Goal: Transaction & Acquisition: Purchase product/service

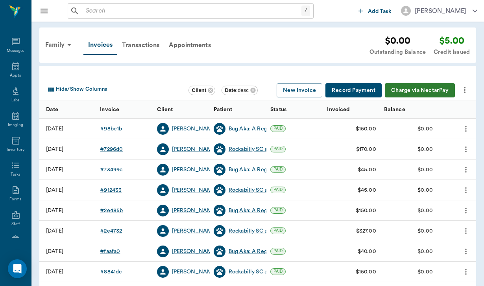
click at [96, 18] on div "/ ​" at bounding box center [191, 11] width 246 height 16
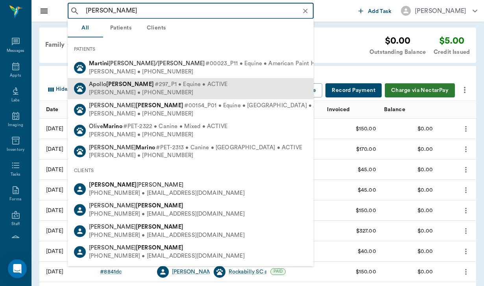
click at [155, 81] on span "#297_P1 • Equine • ACTIVE" at bounding box center [191, 85] width 73 height 8
type input "[PERSON_NAME]"
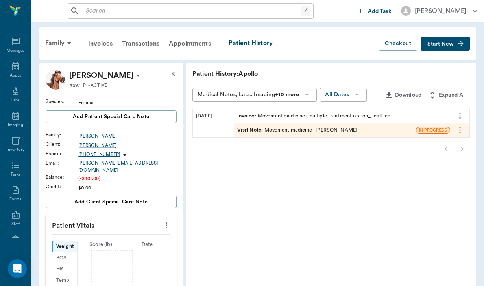
click at [451, 44] on span "Start New" at bounding box center [440, 44] width 26 height 0
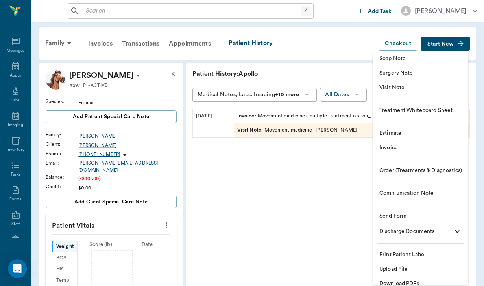
click at [398, 211] on li "Send Form" at bounding box center [420, 216] width 95 height 15
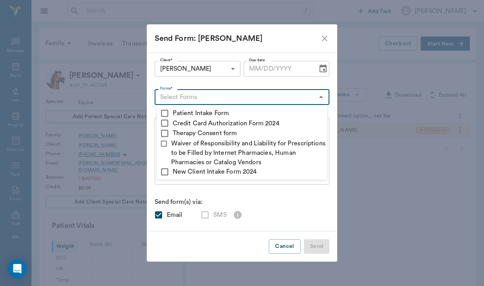
click at [197, 93] on input "Forms*" at bounding box center [235, 97] width 157 height 11
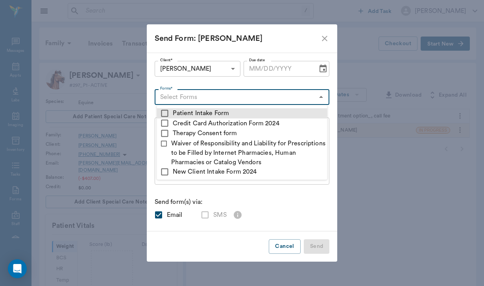
click at [165, 114] on input "checkbox" at bounding box center [164, 113] width 9 height 9
checkbox input "true"
type textarea "Please complete the following forms before your visit: • Patient Intake Form: […"
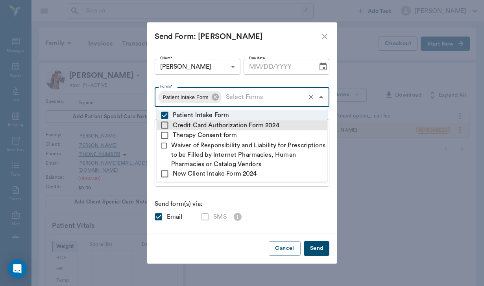
click at [166, 126] on input "checkbox" at bounding box center [164, 125] width 9 height 9
checkbox input "true"
type textarea "Please complete the following forms before your visit: • Patient Intake Form: […"
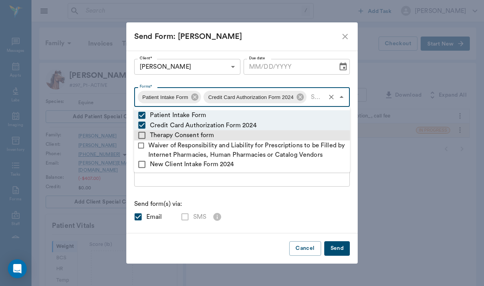
click at [144, 134] on input "checkbox" at bounding box center [141, 135] width 9 height 9
checkbox input "true"
type textarea "Please complete the following forms before your visit: • Patient Intake Form: […"
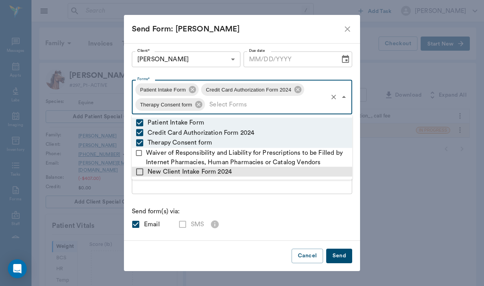
click at [137, 174] on input "checkbox" at bounding box center [139, 171] width 9 height 9
checkbox input "true"
click at [160, 192] on div "Please complete the following forms before your visit: • Patient Intake Form: […" at bounding box center [242, 160] width 220 height 67
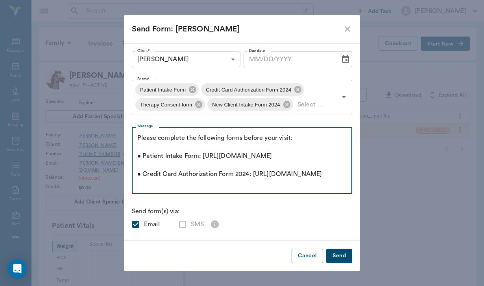
click at [138, 135] on textarea "Please complete the following forms before your visit: • Patient Intake Form: […" at bounding box center [241, 161] width 209 height 54
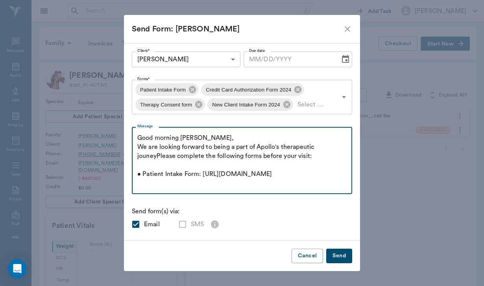
click at [308, 147] on textarea "Good morning [PERSON_NAME], We are looking forward to being a part of Apollo's …" at bounding box center [241, 161] width 209 height 54
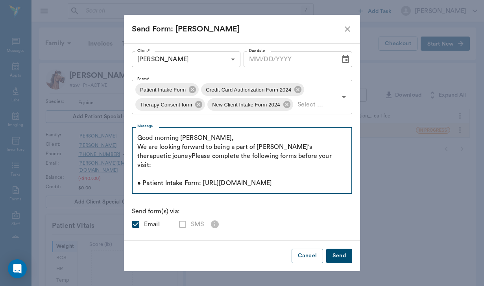
click at [308, 147] on textarea "Good morning [PERSON_NAME], We are looking forward to being a part of [PERSON_N…" at bounding box center [241, 161] width 209 height 54
click at [316, 146] on textarea "Good morning [PERSON_NAME], We are looking forward to being a part of [PERSON_N…" at bounding box center [241, 161] width 209 height 54
click at [309, 147] on textarea "Good morning [PERSON_NAME], We are looking forward to being a part of [PERSON_N…" at bounding box center [241, 161] width 209 height 54
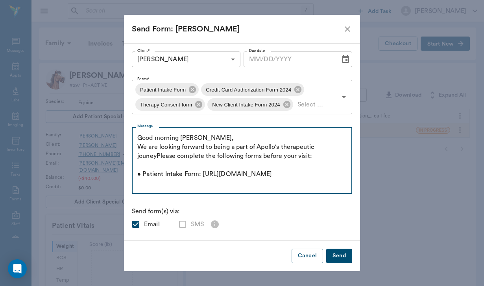
click at [157, 153] on textarea "Good morning [PERSON_NAME], We are looking forward to being a part of Apollo's …" at bounding box center [241, 161] width 209 height 54
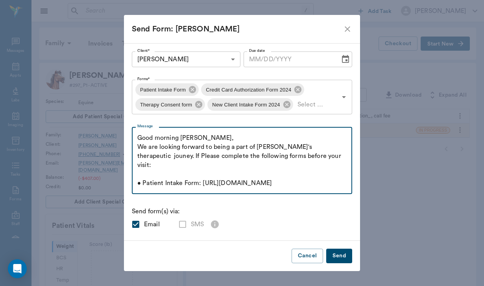
click at [328, 147] on textarea "Good morning [PERSON_NAME], We are looking forward to being a part of [PERSON_N…" at bounding box center [241, 161] width 209 height 54
click at [138, 155] on textarea "Good morning [PERSON_NAME], We are looking forward to being a part of [PERSON_N…" at bounding box center [241, 161] width 209 height 54
click at [144, 155] on textarea "Good morning [PERSON_NAME], We are looking forward to being a part of [PERSON_N…" at bounding box center [241, 161] width 209 height 54
drag, startPoint x: 326, startPoint y: 158, endPoint x: 280, endPoint y: 155, distance: 46.1
click at [280, 155] on textarea "Good morning [PERSON_NAME], We are looking forward to being a part of [PERSON_N…" at bounding box center [241, 161] width 209 height 54
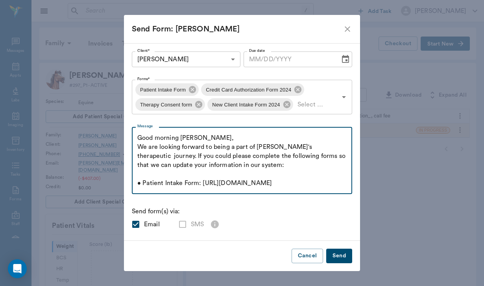
drag, startPoint x: 138, startPoint y: 145, endPoint x: 249, endPoint y: 168, distance: 113.6
click at [249, 168] on textarea "Good morning [PERSON_NAME], We are looking forward to being a part of [PERSON_N…" at bounding box center [241, 161] width 209 height 54
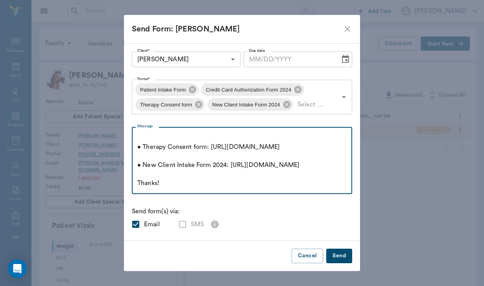
scroll to position [145, 0]
click at [166, 184] on textarea "Good morning [PERSON_NAME], We are looking forward to being a part of [PERSON_N…" at bounding box center [241, 161] width 209 height 54
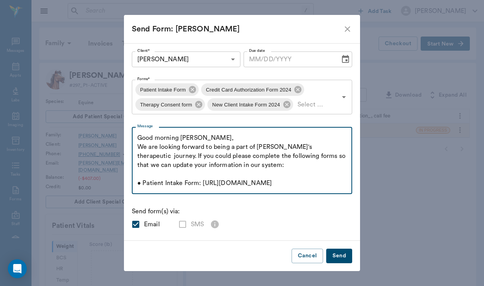
scroll to position [0, 0]
click at [139, 146] on textarea "Good morning [PERSON_NAME], We are looking forward to being a part of [PERSON_N…" at bounding box center [241, 161] width 209 height 54
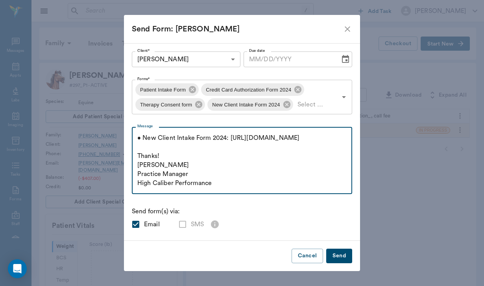
scroll to position [181, 0]
type textarea "Good morning [PERSON_NAME], We are looking forward to being a part of [PERSON_N…"
click at [337, 255] on button "Send" at bounding box center [339, 256] width 26 height 15
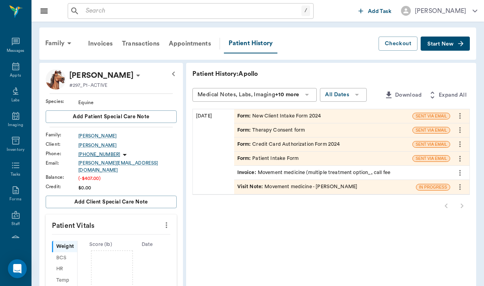
click at [97, 11] on input "text" at bounding box center [192, 11] width 219 height 11
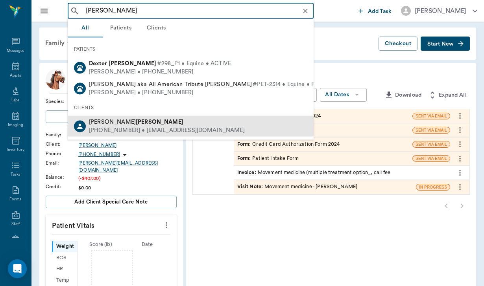
click at [102, 123] on span "[PERSON_NAME]" at bounding box center [136, 122] width 94 height 6
type input "[PERSON_NAME]"
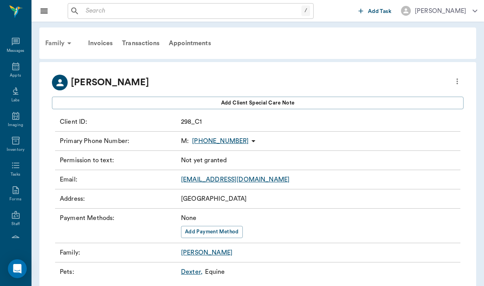
click at [52, 47] on div "Family" at bounding box center [60, 43] width 38 height 19
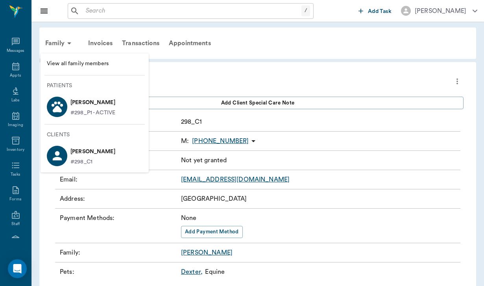
click at [62, 40] on div at bounding box center [242, 143] width 484 height 286
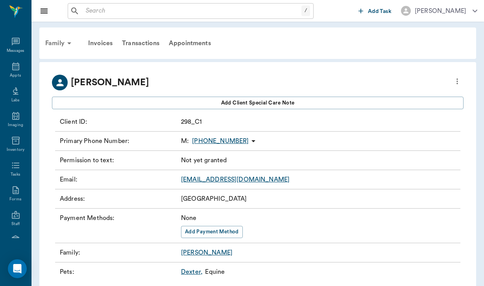
click at [52, 40] on div "Family" at bounding box center [60, 43] width 38 height 19
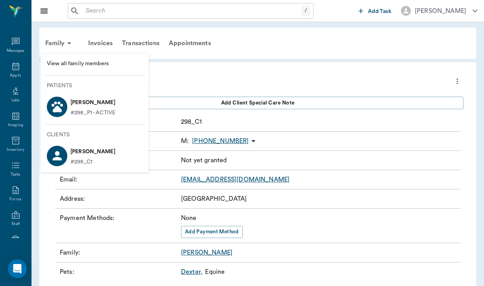
click at [77, 106] on p "[PERSON_NAME]" at bounding box center [92, 102] width 45 height 13
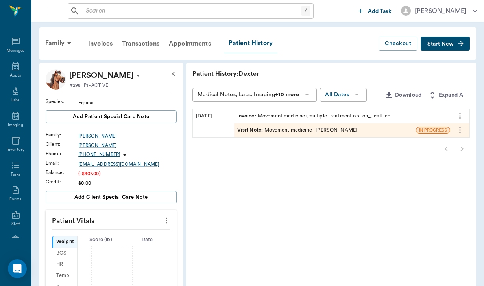
click at [437, 44] on span "Start New" at bounding box center [440, 44] width 26 height 0
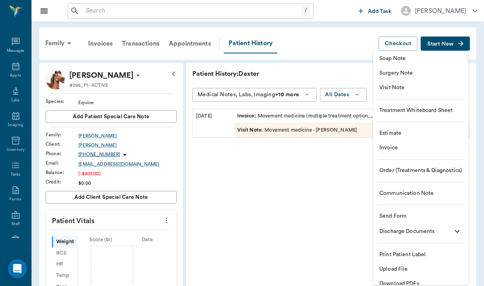
click at [407, 215] on span "Send Form" at bounding box center [420, 216] width 83 height 8
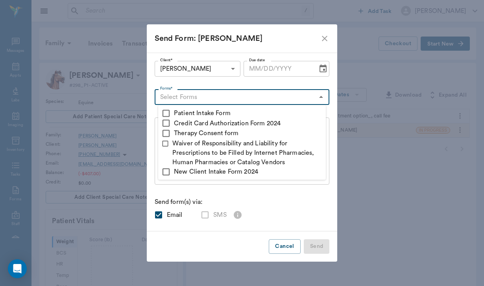
click at [192, 100] on input "Forms*" at bounding box center [235, 97] width 157 height 11
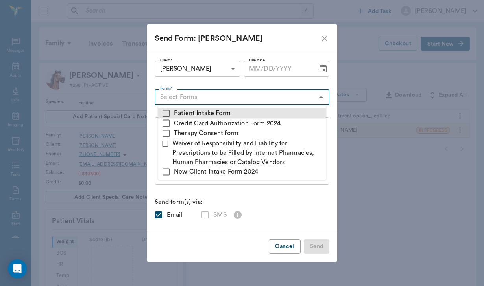
click at [169, 112] on input "checkbox" at bounding box center [165, 113] width 9 height 9
checkbox input "true"
type textarea "Please complete the following forms before your visit: • Patient Intake Form: […"
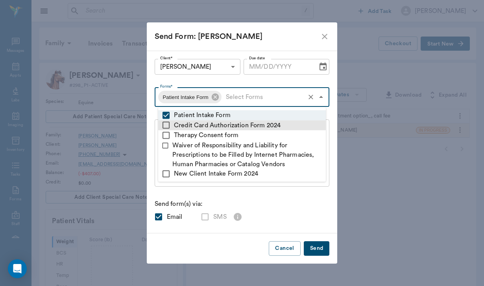
click at [165, 124] on input "checkbox" at bounding box center [165, 125] width 9 height 9
checkbox input "true"
type textarea "Please complete the following forms before your visit: • Patient Intake Form: […"
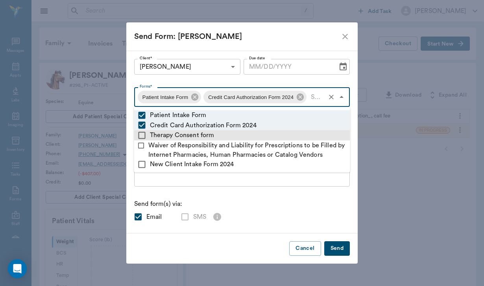
click at [143, 134] on input "checkbox" at bounding box center [141, 135] width 9 height 9
checkbox input "true"
type textarea "Please complete the following forms before your visit: • Patient Intake Form: […"
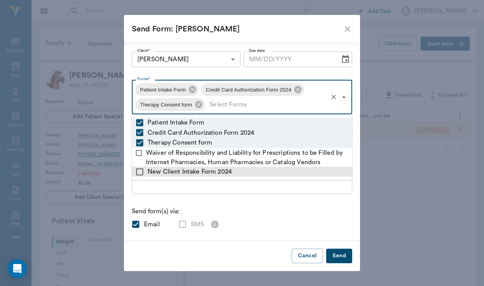
click at [141, 172] on input "checkbox" at bounding box center [139, 171] width 9 height 9
checkbox input "true"
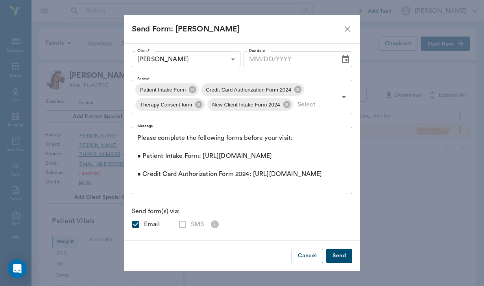
click at [148, 196] on div "Client* [PERSON_NAME] 68ecfef775384fbdb77296e3 Client* Due date Due date Forms*…" at bounding box center [242, 142] width 220 height 181
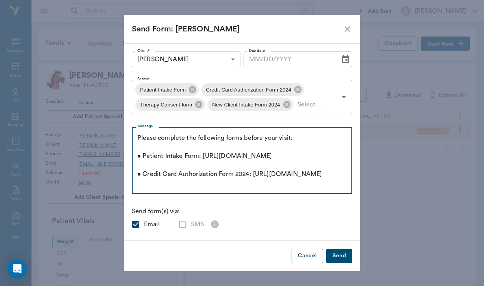
click at [138, 134] on textarea "Please complete the following forms before your visit: • Patient Intake Form: […" at bounding box center [241, 161] width 209 height 54
paste textarea "We are looking forward to being a part of [PERSON_NAME]'s therapeutic journey. …"
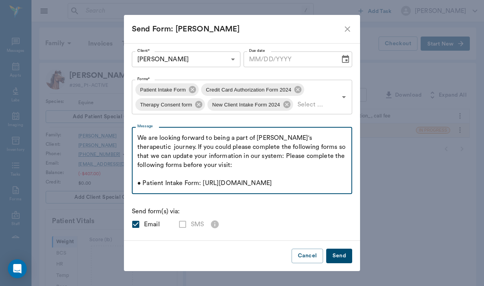
drag, startPoint x: 227, startPoint y: 155, endPoint x: 286, endPoint y: 168, distance: 60.4
click at [286, 168] on textarea "We are looking forward to being a part of [PERSON_NAME]'s therapeutic journey. …" at bounding box center [241, 161] width 209 height 54
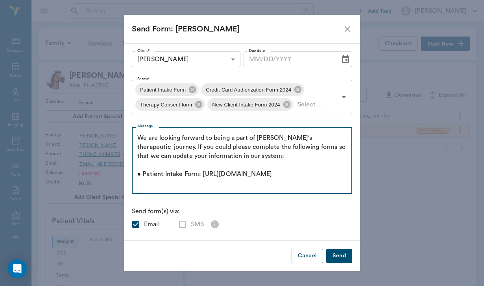
click at [139, 139] on textarea "We are looking forward to being a part of [PERSON_NAME]'s therapeutic journey. …" at bounding box center [241, 161] width 209 height 54
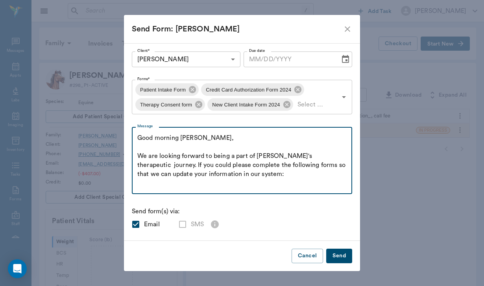
click at [276, 155] on textarea "Good morning [PERSON_NAME], We are looking forward to being a part of [PERSON_N…" at bounding box center [241, 161] width 209 height 54
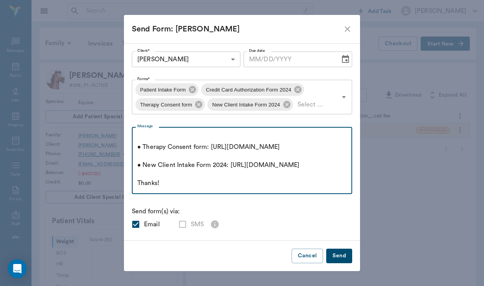
scroll to position [154, 0]
click at [173, 184] on textarea "Good morning [PERSON_NAME], We are looking forward to being a part of [PERSON_N…" at bounding box center [241, 161] width 209 height 54
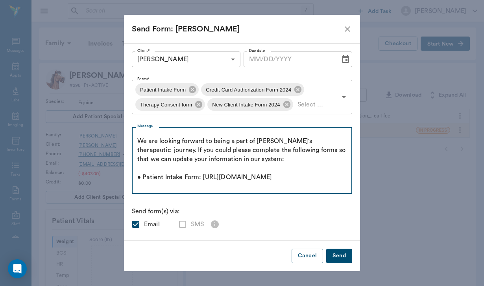
scroll to position [18, 0]
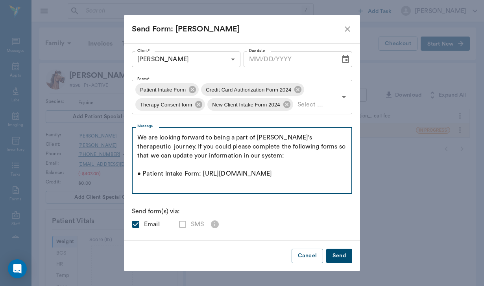
type textarea "Good morning [PERSON_NAME], We are looking forward to being a part of [PERSON_N…"
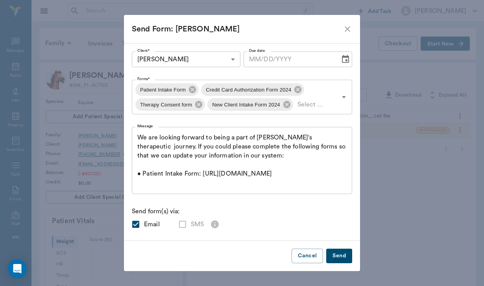
click at [340, 257] on button "Send" at bounding box center [339, 256] width 26 height 15
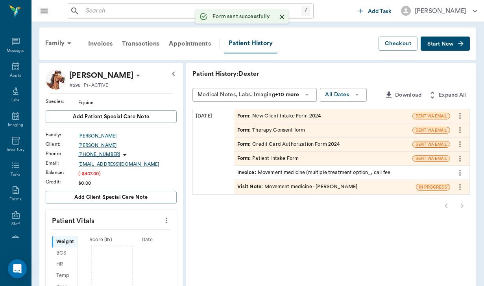
click at [92, 9] on input "text" at bounding box center [192, 11] width 219 height 11
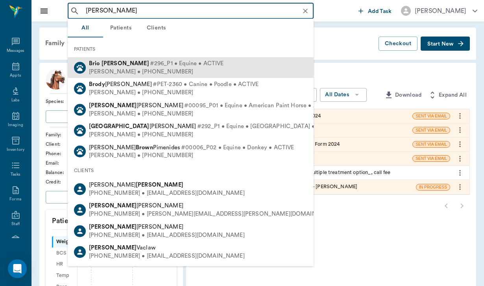
click at [113, 65] on b "[PERSON_NAME]" at bounding box center [126, 64] width 48 height 6
type input "[PERSON_NAME]"
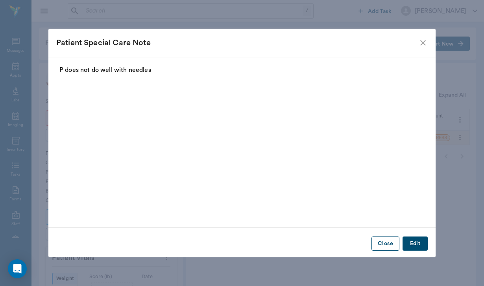
click at [384, 246] on button "Close" at bounding box center [385, 244] width 28 height 15
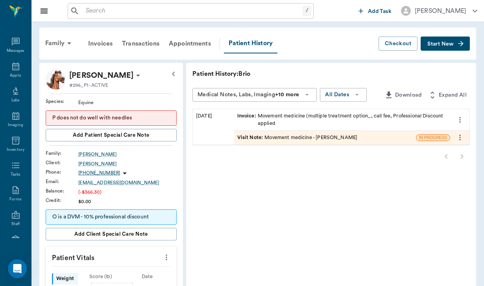
click at [443, 44] on span "Start New" at bounding box center [440, 44] width 26 height 0
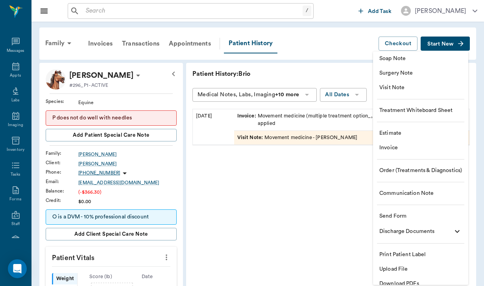
click at [408, 213] on span "Send Form" at bounding box center [420, 216] width 83 height 8
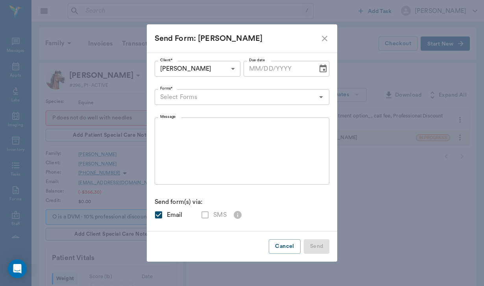
click at [181, 98] on input "Forms*" at bounding box center [235, 97] width 157 height 11
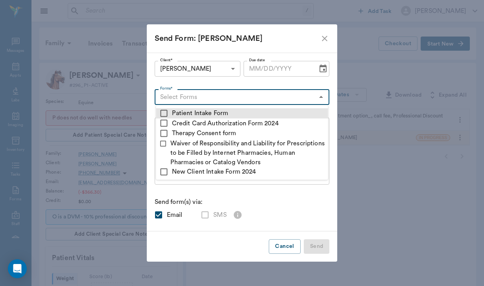
click at [164, 116] on input "checkbox" at bounding box center [163, 113] width 9 height 9
checkbox input "true"
type textarea "Please complete the following forms before your visit: • Patient Intake Form: […"
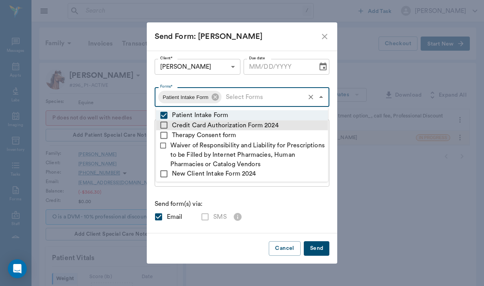
click at [164, 122] on input "checkbox" at bounding box center [163, 125] width 9 height 9
checkbox input "true"
type textarea "Please complete the following forms before your visit: • Patient Intake Form: […"
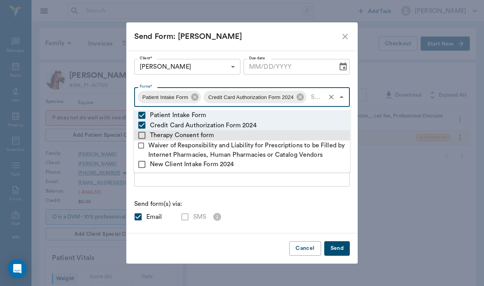
click at [144, 137] on input "checkbox" at bounding box center [141, 135] width 9 height 9
checkbox input "true"
type textarea "Please complete the following forms before your visit: • Patient Intake Form: […"
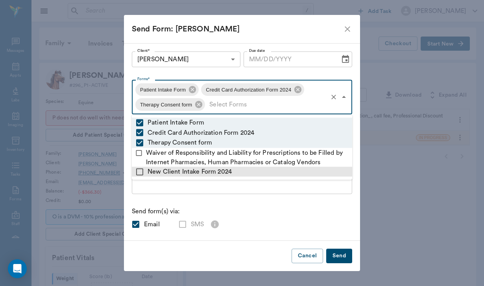
click at [140, 170] on input "checkbox" at bounding box center [139, 171] width 9 height 9
checkbox input "true"
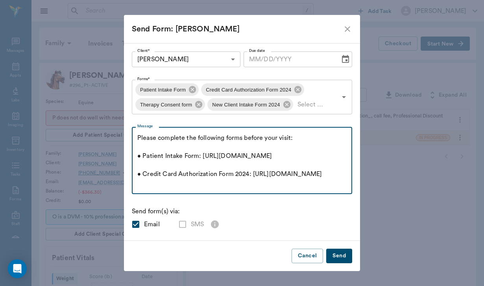
click at [147, 188] on textarea "Please complete the following forms before your visit: • Patient Intake Form: […" at bounding box center [241, 161] width 209 height 54
click at [139, 136] on textarea "Please complete the following forms before your visit: • Patient Intake Form: […" at bounding box center [241, 161] width 209 height 54
paste textarea "We are looking forward to being a part of [PERSON_NAME]'s therapeutic journey. …"
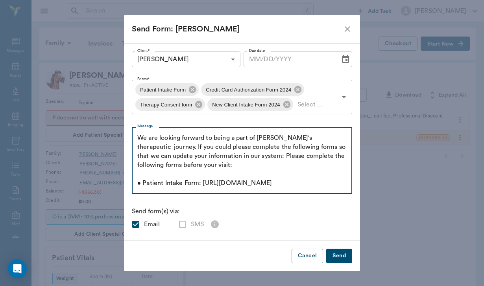
drag, startPoint x: 230, startPoint y: 156, endPoint x: 236, endPoint y: 163, distance: 9.2
click at [236, 163] on textarea "We are looking forward to being a part of [PERSON_NAME]'s therapeutic journey. …" at bounding box center [241, 161] width 209 height 54
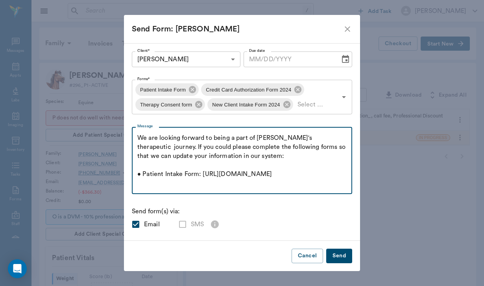
click at [139, 139] on textarea "We are looking forward to being a part of [PERSON_NAME]'s therapeutic journey. …" at bounding box center [241, 161] width 209 height 54
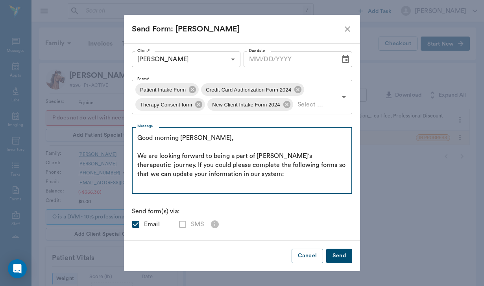
click at [275, 156] on textarea "Good morning [PERSON_NAME], We are looking forward to being a part of [PERSON_N…" at bounding box center [241, 161] width 209 height 54
click at [234, 174] on textarea "Good morning [PERSON_NAME], We are looking forward to being a part of [PERSON_N…" at bounding box center [241, 161] width 209 height 54
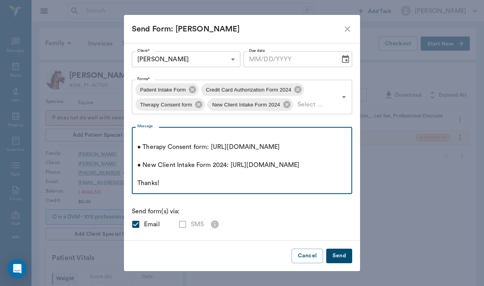
scroll to position [154, 0]
click at [174, 181] on textarea "Good morning [PERSON_NAME], We are looking forward to being a part of [PERSON_N…" at bounding box center [241, 161] width 209 height 54
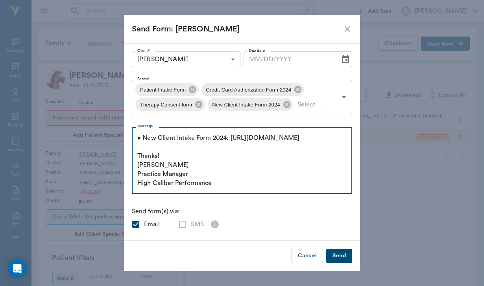
scroll to position [181, 0]
type textarea "Good morning [PERSON_NAME], We are looking forward to being a part of [PERSON_N…"
click at [337, 256] on button "Send" at bounding box center [339, 256] width 26 height 15
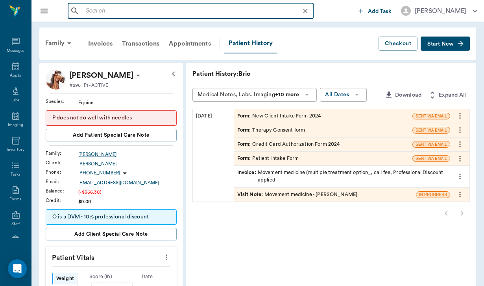
click at [95, 12] on input "text" at bounding box center [197, 11] width 229 height 11
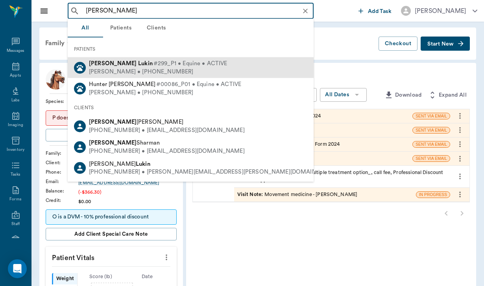
click at [153, 66] on span "#299_P1 • Equine • ACTIVE" at bounding box center [190, 64] width 74 height 8
type input "[PERSON_NAME]"
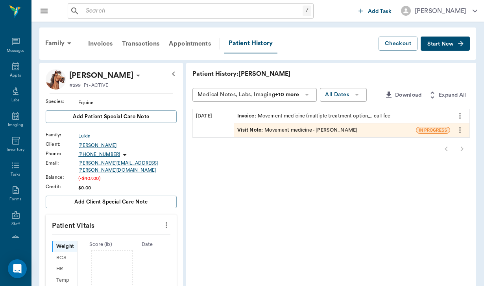
click at [445, 38] on button "Start New" at bounding box center [445, 44] width 49 height 15
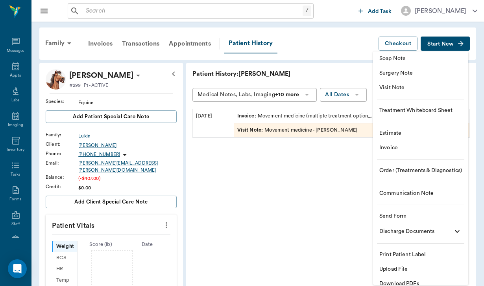
click at [393, 208] on ul "Soap Note Surgery Note Visit Note Treatment Whiteboard Sheet Estimate Invoice O…" at bounding box center [420, 172] width 95 height 240
click at [396, 219] on span "Send Form" at bounding box center [420, 216] width 83 height 8
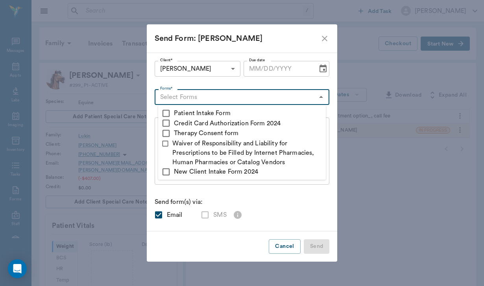
click at [223, 101] on input "Forms*" at bounding box center [235, 97] width 157 height 11
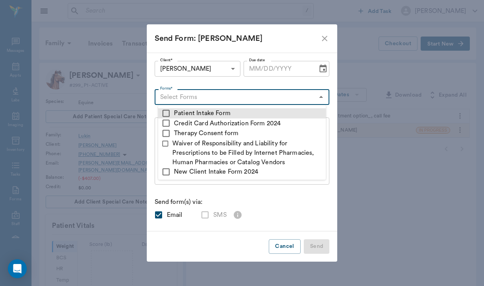
click at [167, 113] on input "checkbox" at bounding box center [165, 113] width 9 height 9
checkbox input "true"
type textarea "Please complete the following forms before your visit: • Patient Intake Form: […"
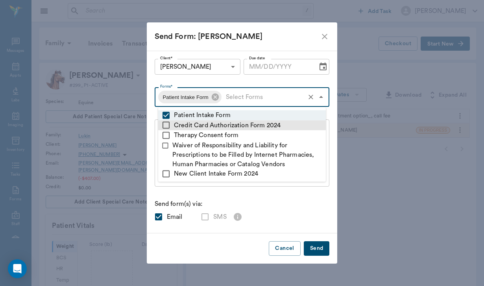
click at [164, 127] on input "checkbox" at bounding box center [165, 125] width 9 height 9
checkbox input "true"
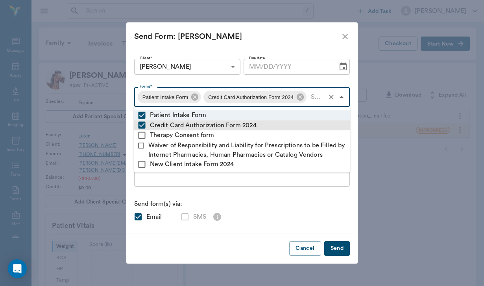
type textarea "Please complete the following forms before your visit: • Patient Intake Form: […"
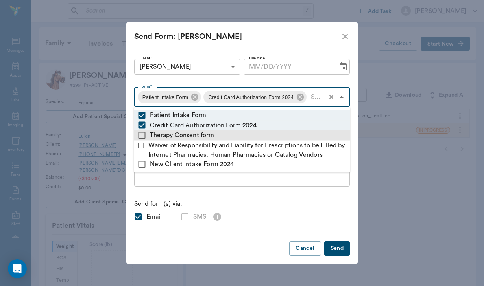
click at [142, 135] on input "checkbox" at bounding box center [141, 135] width 9 height 9
checkbox input "true"
type textarea "Please complete the following forms before your visit: • Patient Intake Form: […"
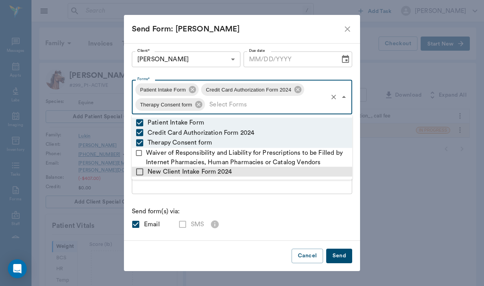
click at [139, 172] on input "checkbox" at bounding box center [139, 171] width 9 height 9
checkbox input "true"
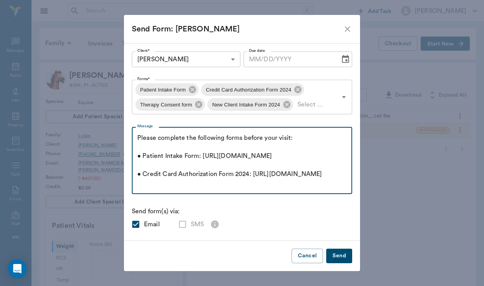
click at [153, 185] on textarea "Please complete the following forms before your visit: • Patient Intake Form: […" at bounding box center [241, 161] width 209 height 54
click at [138, 138] on textarea "Please complete the following forms before your visit: • Patient Intake Form: […" at bounding box center [241, 161] width 209 height 54
paste textarea "We are looking forward to being a part of [PERSON_NAME]'s therapeutic journey. …"
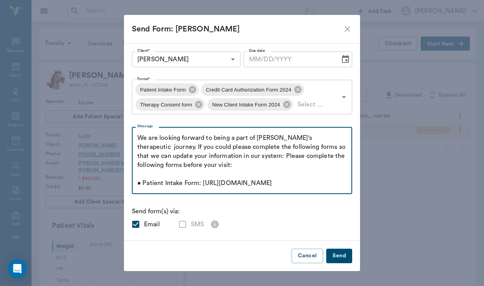
drag, startPoint x: 229, startPoint y: 157, endPoint x: 238, endPoint y: 163, distance: 10.7
click at [238, 163] on textarea "We are looking forward to being a part of [PERSON_NAME]'s therapeutic journey. …" at bounding box center [241, 161] width 209 height 54
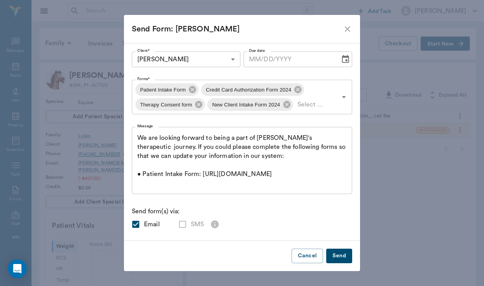
click at [137, 137] on div "We are looking forward to being a part of [PERSON_NAME]'s therapeutic journey. …" at bounding box center [242, 160] width 220 height 67
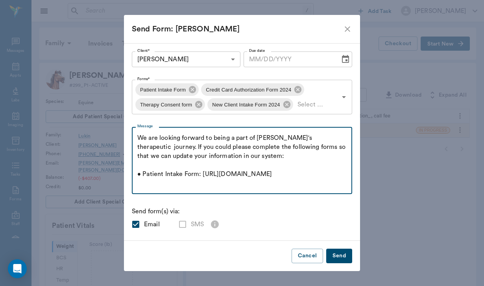
click at [139, 138] on textarea "We are looking forward to being a part of [PERSON_NAME]'s therapeutic journey. …" at bounding box center [241, 161] width 209 height 54
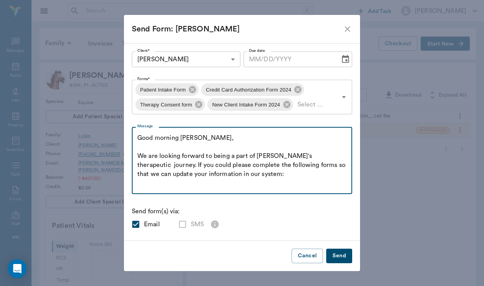
click at [276, 158] on textarea "Good morning [PERSON_NAME], We are looking forward to being a part of [PERSON_N…" at bounding box center [241, 161] width 209 height 54
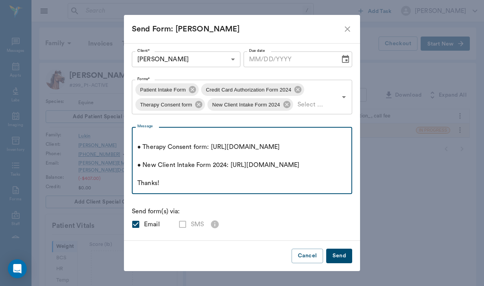
scroll to position [154, 0]
click at [180, 180] on textarea "Good morning [PERSON_NAME], We are looking forward to being a part of [PERSON_N…" at bounding box center [241, 161] width 209 height 54
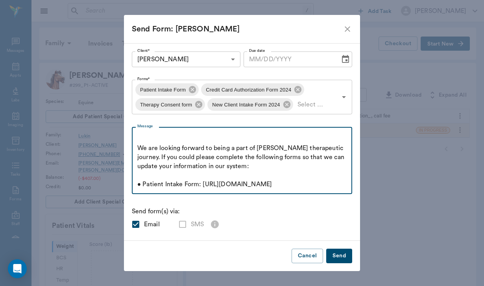
scroll to position [11, 0]
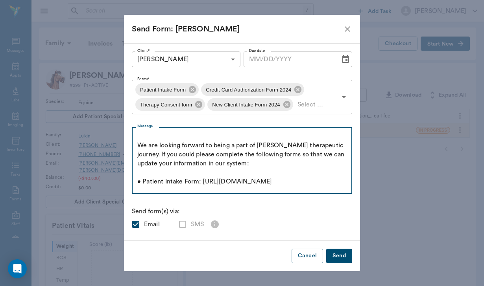
type textarea "Good morning [PERSON_NAME], We are looking forward to being a part of [PERSON_N…"
click at [342, 257] on button "Send" at bounding box center [339, 256] width 26 height 15
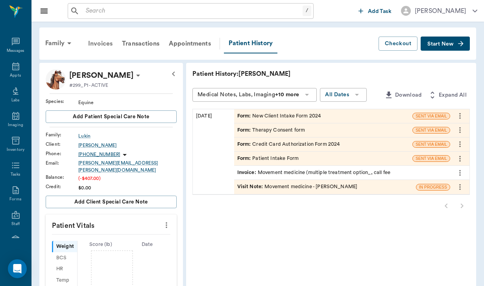
click at [101, 45] on div "Invoices" at bounding box center [100, 43] width 34 height 19
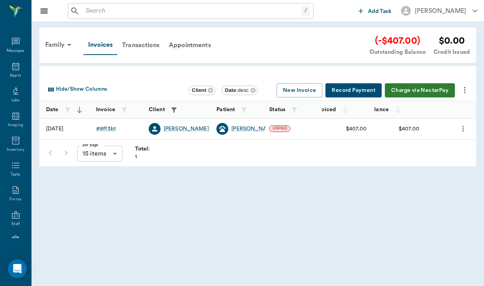
click at [462, 87] on icon "more" at bounding box center [464, 89] width 9 height 9
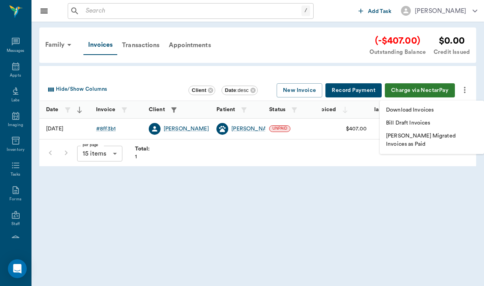
click at [425, 111] on p "Download Invoices" at bounding box center [410, 110] width 48 height 8
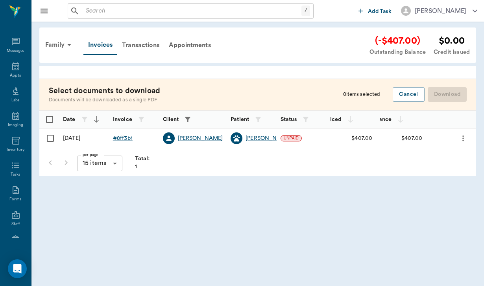
click at [51, 137] on input "Select row" at bounding box center [50, 138] width 17 height 17
checkbox input "false"
checkbox input "true"
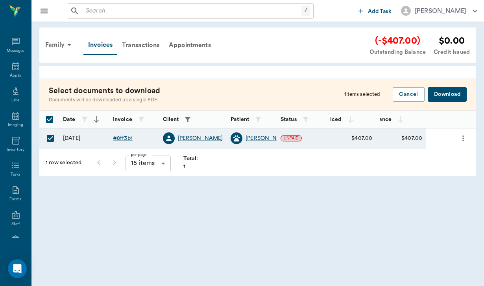
click at [445, 92] on button "Download" at bounding box center [447, 94] width 39 height 15
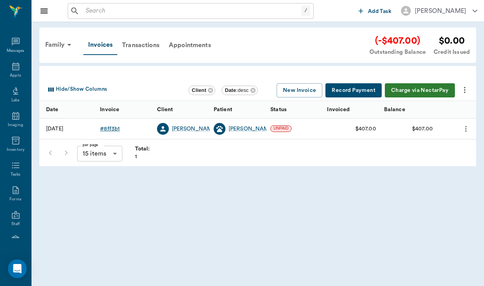
click at [112, 129] on div "# 8ff3b1" at bounding box center [110, 129] width 20 height 8
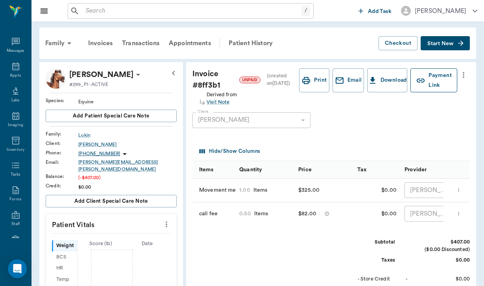
click at [436, 75] on button "Payment Link" at bounding box center [433, 80] width 47 height 24
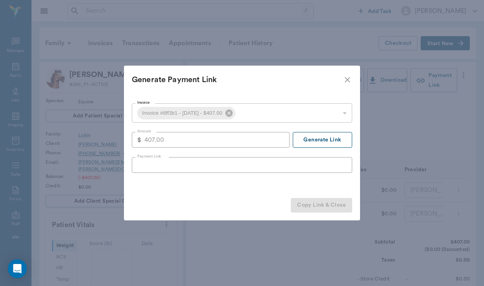
click at [327, 142] on button "Generate Link" at bounding box center [322, 140] width 59 height 16
type input "[URL][DOMAIN_NAME]"
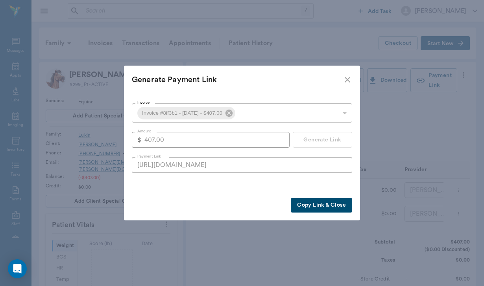
click at [314, 206] on button "Copy Link & Close" at bounding box center [321, 205] width 61 height 15
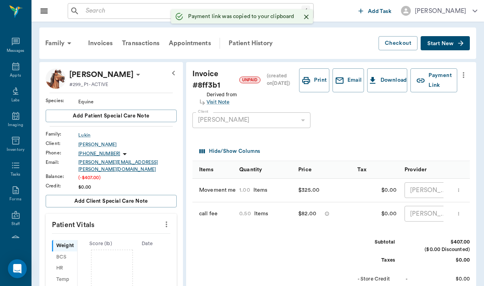
click at [97, 162] on div "[PERSON_NAME][EMAIL_ADDRESS][PERSON_NAME][DOMAIN_NAME]" at bounding box center [127, 166] width 98 height 14
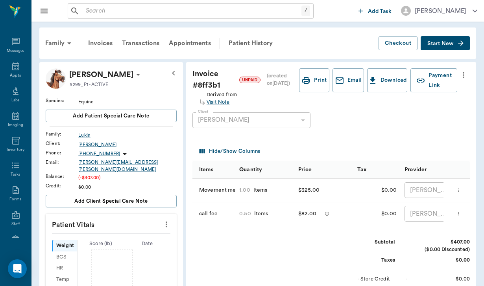
click at [91, 146] on div "[PERSON_NAME]" at bounding box center [127, 144] width 98 height 7
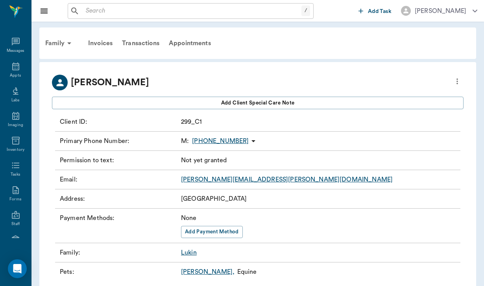
click at [459, 79] on icon "more" at bounding box center [457, 81] width 9 height 9
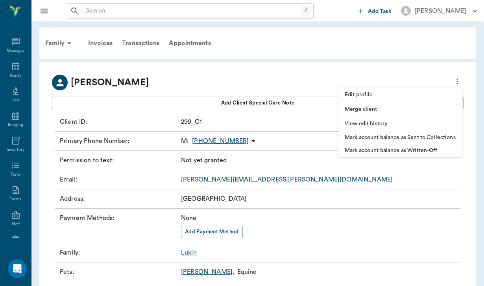
click at [377, 100] on li "Edit profile" at bounding box center [400, 95] width 124 height 15
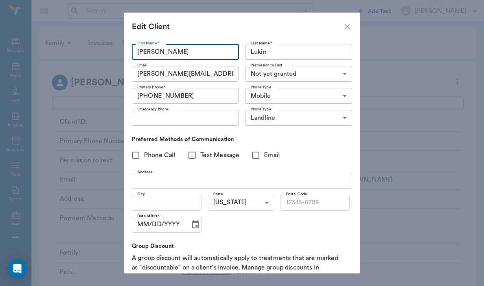
scroll to position [28, 0]
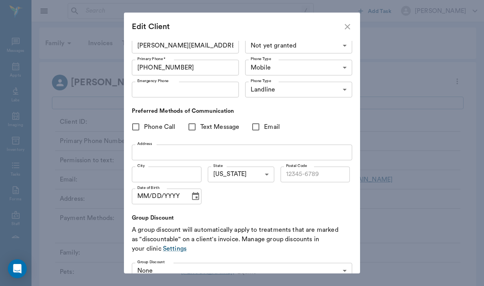
type input "[PERSON_NAME]"
click at [140, 129] on input "Phone Call" at bounding box center [135, 127] width 17 height 17
checkbox input "true"
click at [194, 129] on input "Text Message" at bounding box center [192, 127] width 17 height 17
checkbox input "true"
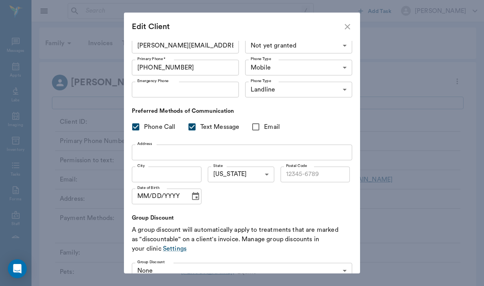
click at [256, 130] on input "Email" at bounding box center [256, 127] width 17 height 17
checkbox input "true"
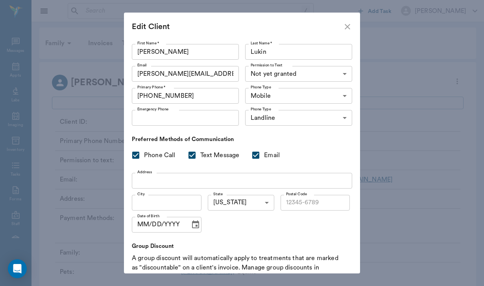
scroll to position [0, 0]
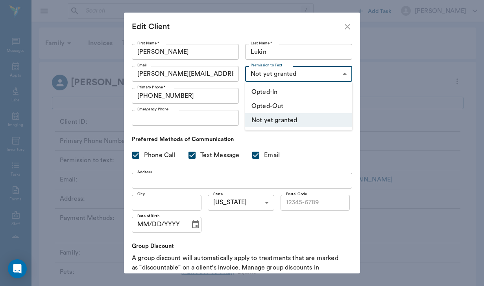
click at [318, 72] on body "/ ​ Add Task [PERSON_NAME] Nectar Messages Appts Labs Imaging Inventory Tasks F…" at bounding box center [242, 153] width 484 height 307
click at [312, 91] on li "Opted-In" at bounding box center [298, 92] width 107 height 14
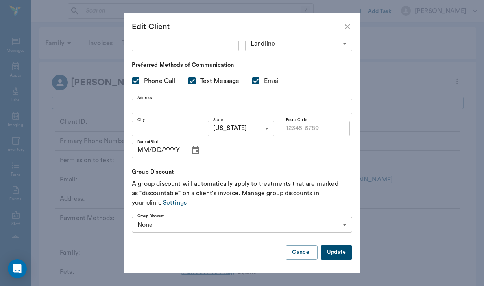
scroll to position [74, 0]
click at [338, 248] on button "Update" at bounding box center [336, 253] width 31 height 15
type input "UNKNOWN"
checkbox input "false"
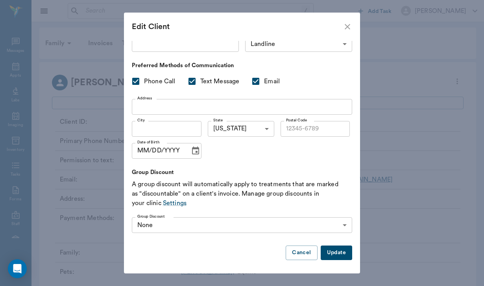
checkbox input "false"
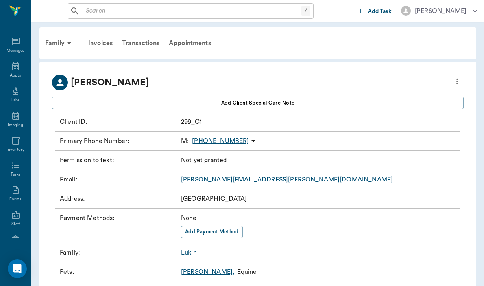
type input "OPT_IN"
checkbox input "true"
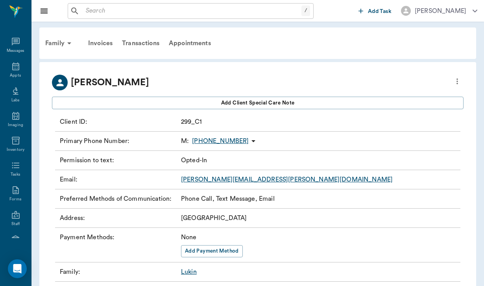
click at [91, 9] on input "text" at bounding box center [192, 11] width 219 height 11
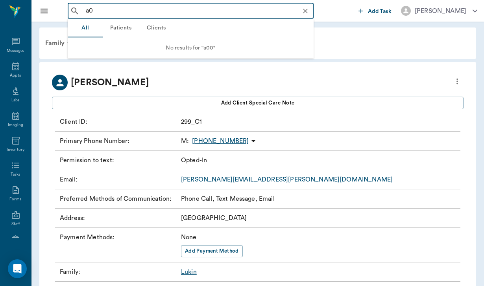
type input "a"
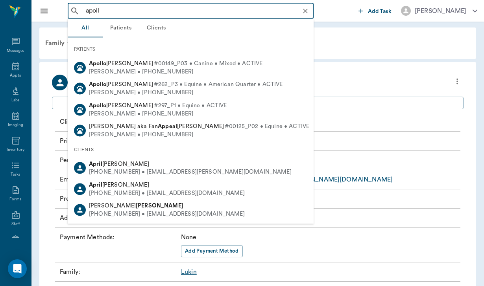
type input "apollo"
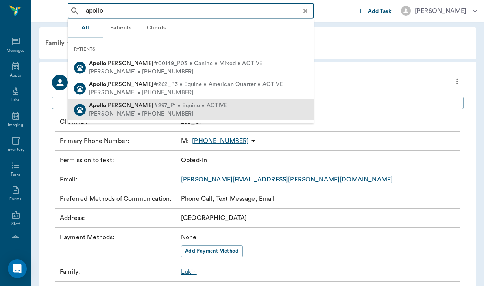
click at [115, 103] on span "[PERSON_NAME]" at bounding box center [121, 105] width 64 height 6
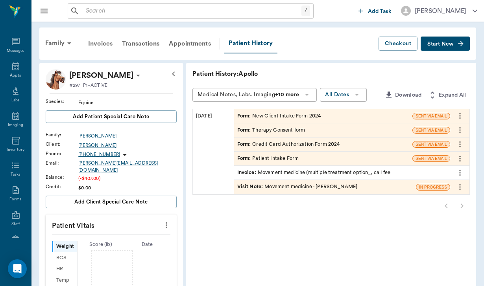
click at [108, 42] on div "Invoices" at bounding box center [100, 43] width 34 height 19
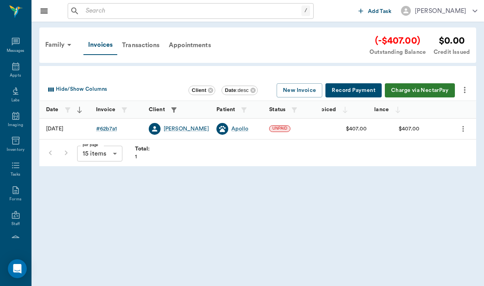
click at [466, 89] on icon "more" at bounding box center [464, 89] width 9 height 9
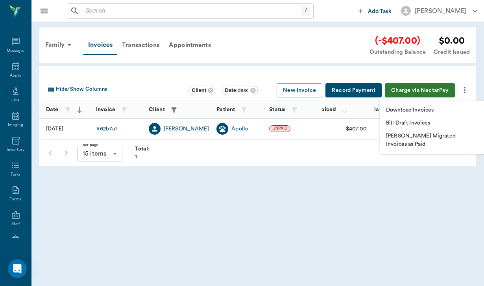
click at [427, 112] on p "Download Invoices" at bounding box center [410, 110] width 48 height 8
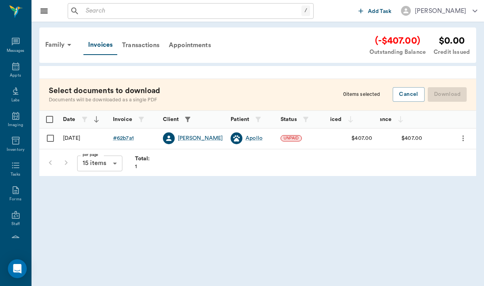
click at [50, 137] on input "Select row" at bounding box center [50, 138] width 17 height 17
checkbox input "false"
checkbox input "true"
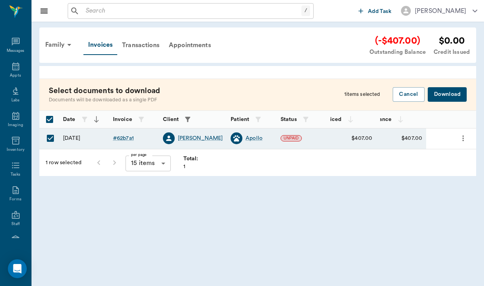
click at [451, 94] on button "Download" at bounding box center [447, 94] width 39 height 15
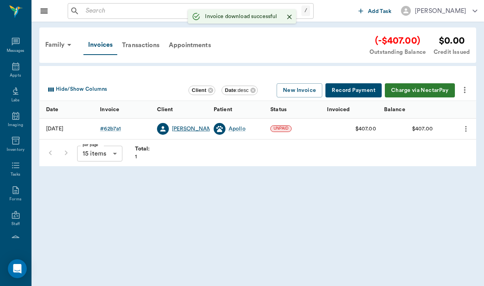
click at [191, 127] on div "[PERSON_NAME]" at bounding box center [194, 129] width 45 height 8
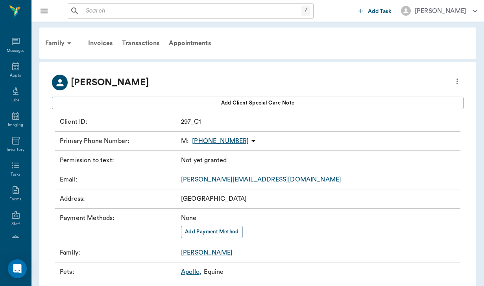
click at [236, 179] on link "[PERSON_NAME][EMAIL_ADDRESS][DOMAIN_NAME]" at bounding box center [261, 180] width 160 height 6
click at [106, 42] on div "Invoices" at bounding box center [100, 43] width 34 height 19
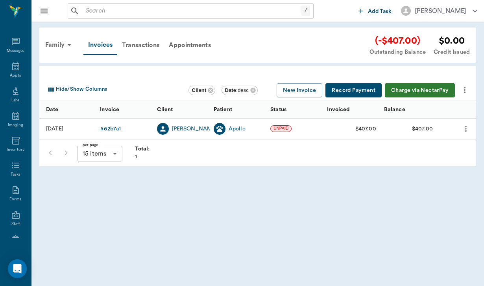
click at [116, 129] on div "# 62b7a1" at bounding box center [110, 129] width 21 height 8
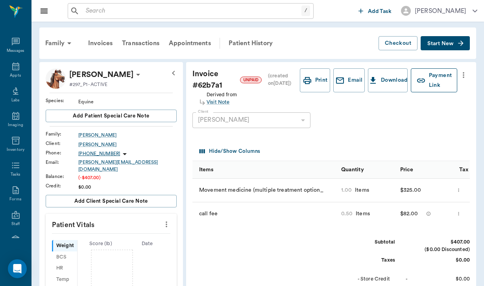
click at [432, 88] on button "Payment Link" at bounding box center [434, 80] width 46 height 24
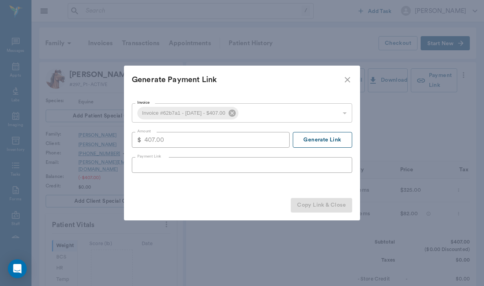
click at [330, 142] on button "Generate Link" at bounding box center [322, 140] width 59 height 16
type input "[URL][DOMAIN_NAME]"
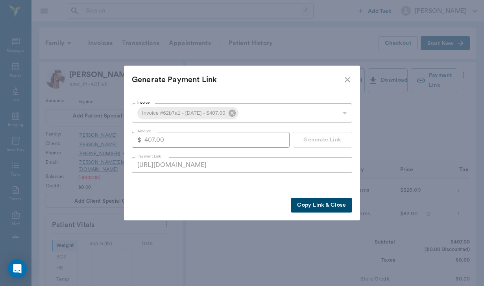
click at [320, 208] on button "Copy Link & Close" at bounding box center [321, 205] width 61 height 15
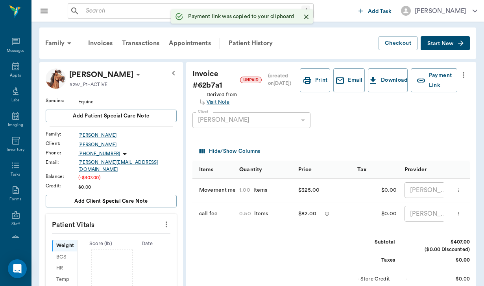
click at [89, 12] on input "text" at bounding box center [192, 11] width 219 height 11
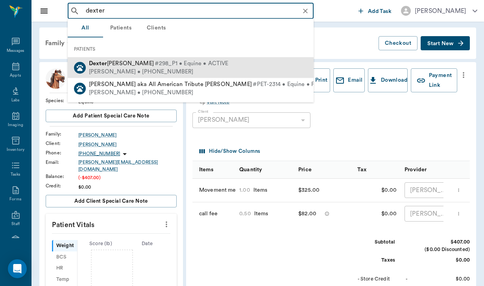
click at [111, 71] on div "[PERSON_NAME] • [PHONE_NUMBER]" at bounding box center [159, 72] width 140 height 8
type input "dexter"
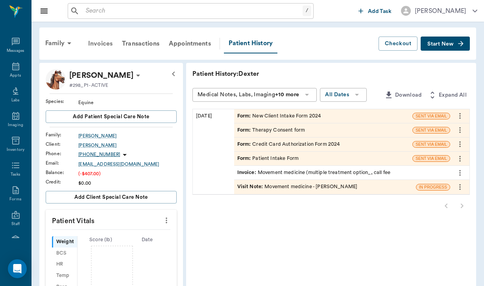
click at [107, 41] on div "Invoices" at bounding box center [100, 43] width 34 height 19
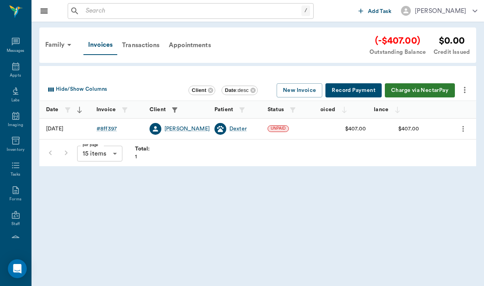
click at [465, 91] on icon "more" at bounding box center [464, 89] width 9 height 9
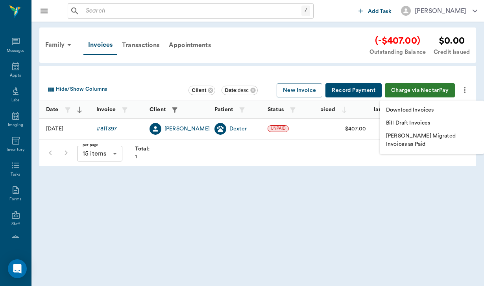
click at [444, 109] on li "Download Invoices" at bounding box center [432, 110] width 104 height 13
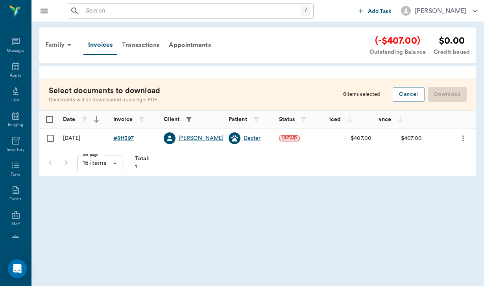
click at [50, 137] on input "Select row" at bounding box center [50, 138] width 17 height 17
checkbox input "false"
checkbox input "true"
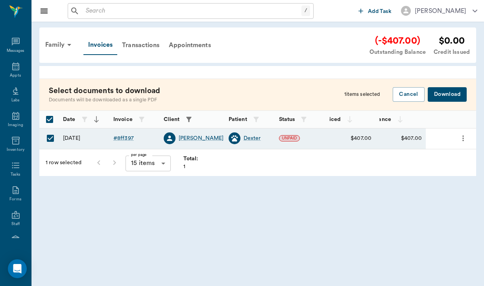
click at [441, 94] on button "Download" at bounding box center [447, 94] width 39 height 15
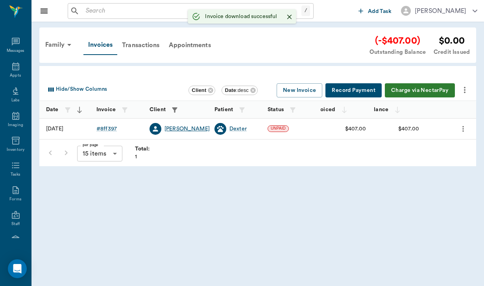
click at [179, 127] on div "[PERSON_NAME]" at bounding box center [186, 129] width 45 height 8
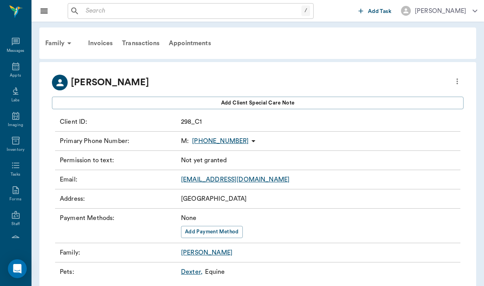
click at [215, 180] on link "[EMAIL_ADDRESS][DOMAIN_NAME]" at bounding box center [235, 180] width 109 height 6
click at [461, 80] on icon "more" at bounding box center [457, 81] width 9 height 9
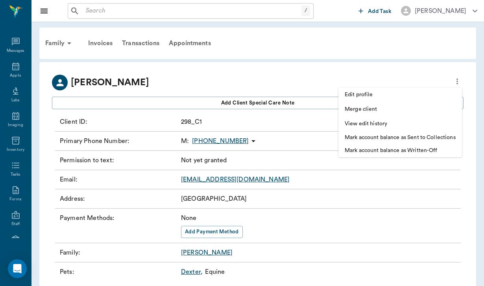
click at [392, 92] on span "Edit profile" at bounding box center [400, 95] width 111 height 8
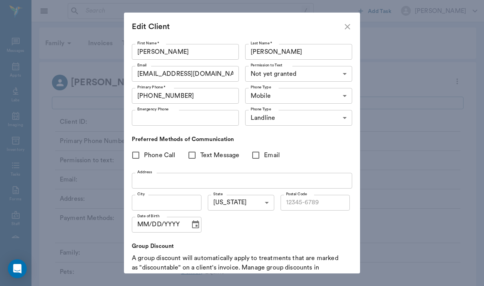
click at [263, 73] on body "/ ​ Add Task [PERSON_NAME] Nectar Messages Appts Labs Imaging Inventory Tasks F…" at bounding box center [242, 153] width 484 height 307
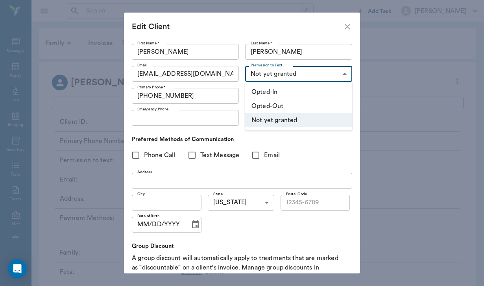
click at [265, 93] on li "Opted-In" at bounding box center [298, 92] width 107 height 14
type input "OPT_IN"
click at [139, 155] on input "Phone Call" at bounding box center [135, 155] width 17 height 17
checkbox input "true"
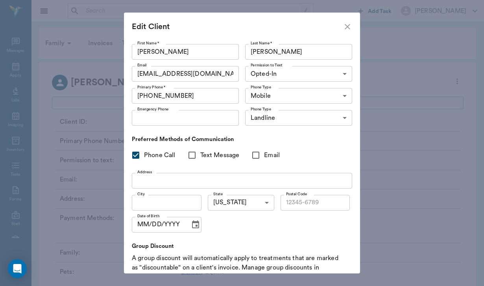
click at [197, 155] on input "Text Message" at bounding box center [192, 155] width 17 height 17
checkbox input "true"
click at [257, 155] on input "Email" at bounding box center [256, 155] width 17 height 17
checkbox input "true"
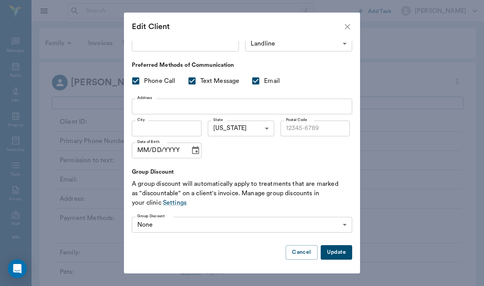
scroll to position [74, 0]
click at [340, 259] on button "Update" at bounding box center [336, 253] width 31 height 15
type input "UNKNOWN"
checkbox input "false"
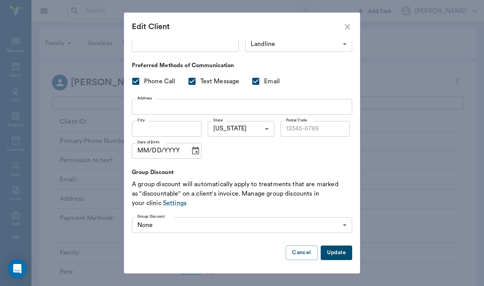
checkbox input "false"
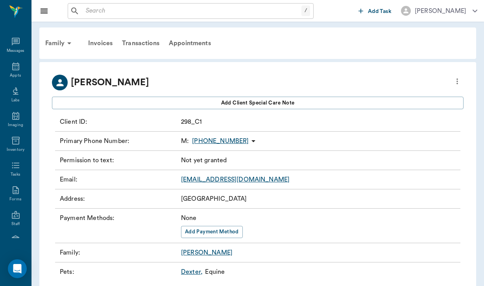
type input "OPT_IN"
checkbox input "true"
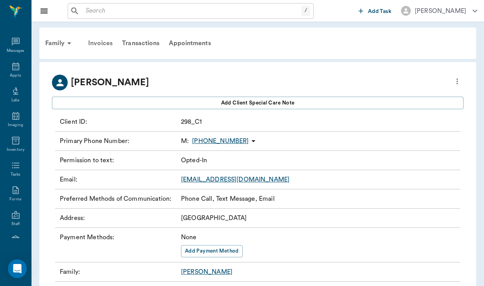
click at [97, 42] on div "Invoices" at bounding box center [100, 43] width 34 height 19
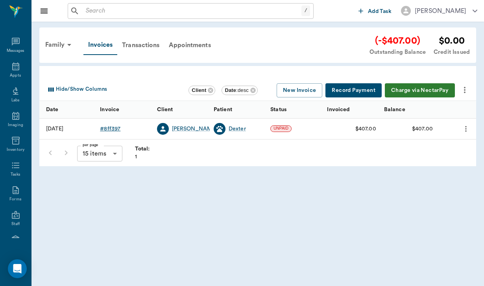
click at [112, 131] on div "# 8ff397" at bounding box center [110, 129] width 20 height 8
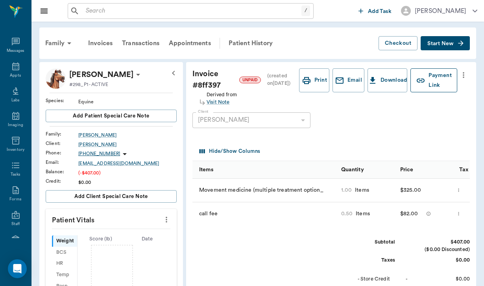
click at [439, 71] on button "Payment Link" at bounding box center [433, 80] width 47 height 24
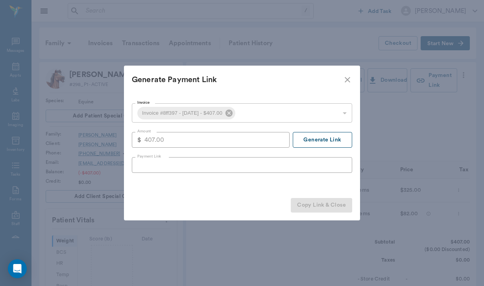
click at [336, 137] on button "Generate Link" at bounding box center [322, 140] width 59 height 16
type input "[URL][DOMAIN_NAME]"
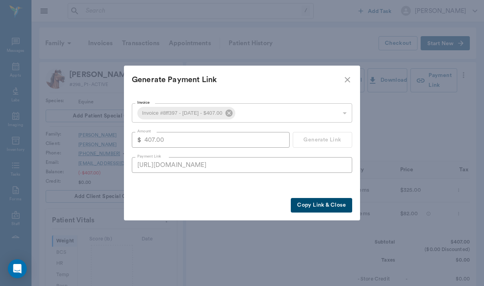
click at [312, 206] on button "Copy Link & Close" at bounding box center [321, 205] width 61 height 15
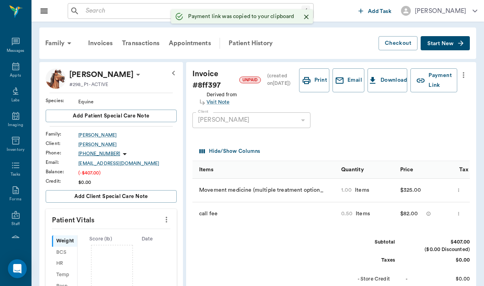
click at [90, 10] on input "text" at bounding box center [192, 11] width 219 height 11
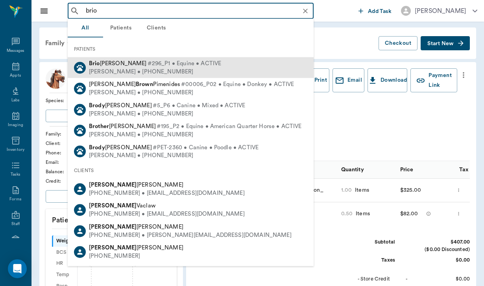
click at [118, 60] on div "[PERSON_NAME] #296_P1 • Equine • ACTIVE" at bounding box center [155, 64] width 132 height 8
type input "brio"
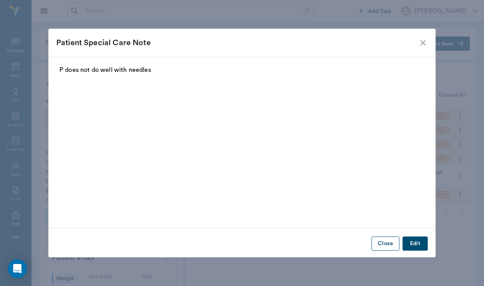
click at [376, 241] on button "Close" at bounding box center [385, 244] width 28 height 15
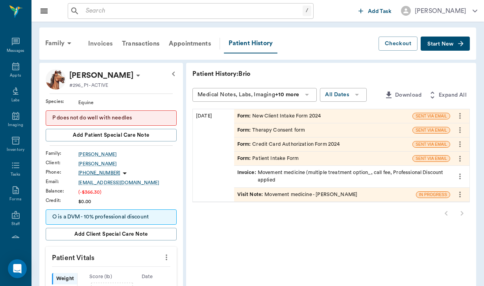
click at [111, 43] on div "Invoices" at bounding box center [100, 43] width 34 height 19
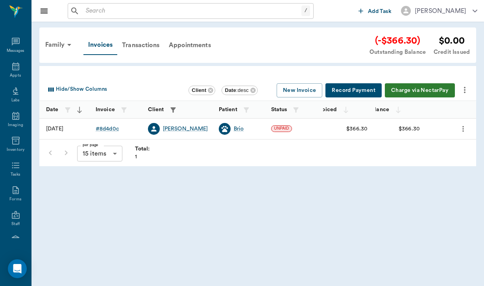
click at [465, 91] on icon "more" at bounding box center [465, 90] width 2 height 6
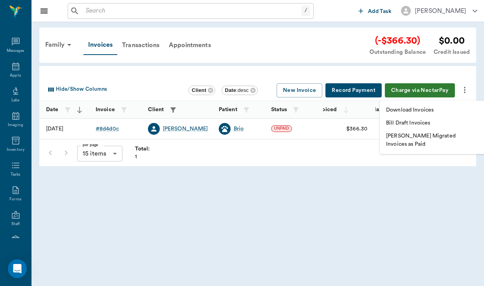
click at [440, 115] on li "Download Invoices" at bounding box center [432, 110] width 104 height 13
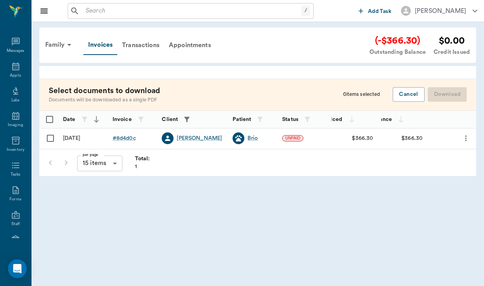
click at [52, 137] on input "Select row" at bounding box center [50, 138] width 17 height 17
checkbox input "false"
checkbox input "true"
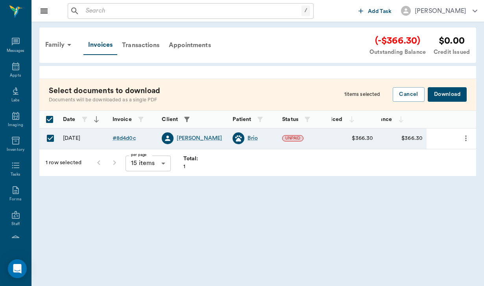
click at [442, 92] on button "Download" at bounding box center [447, 94] width 39 height 15
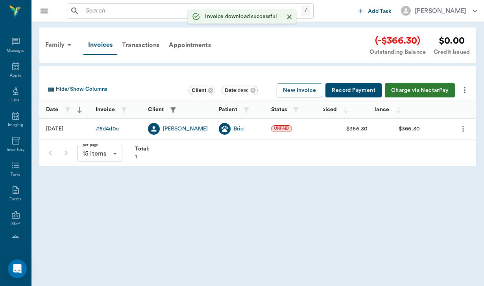
click at [187, 128] on div "[PERSON_NAME]" at bounding box center [185, 129] width 45 height 8
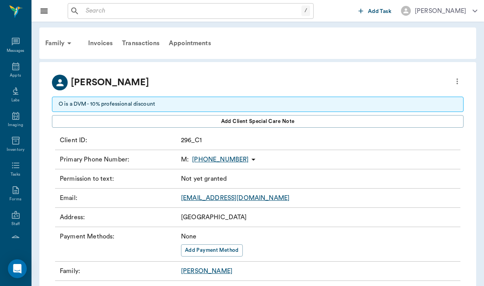
click at [453, 84] on icon "more" at bounding box center [457, 81] width 9 height 9
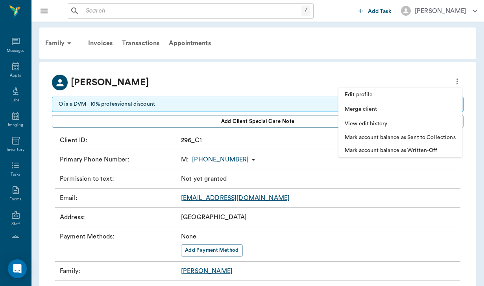
click at [392, 91] on span "Edit profile" at bounding box center [400, 95] width 111 height 8
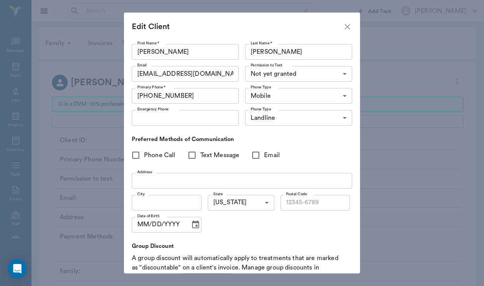
click at [135, 156] on input "Phone Call" at bounding box center [135, 155] width 17 height 17
checkbox input "true"
click at [190, 151] on input "Text Message" at bounding box center [192, 155] width 17 height 17
checkbox input "true"
click at [251, 153] on input "Email" at bounding box center [256, 155] width 17 height 17
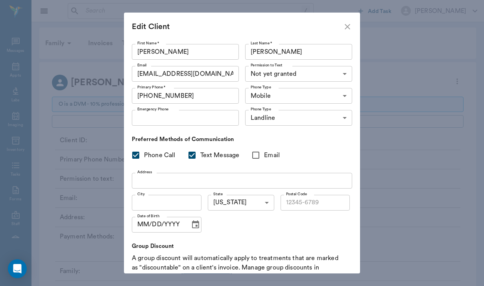
checkbox input "true"
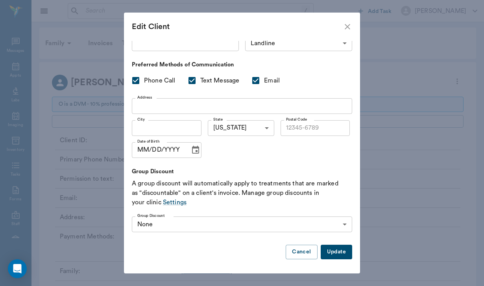
scroll to position [74, 0]
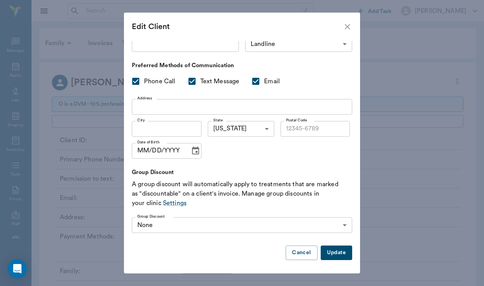
click at [330, 255] on button "Update" at bounding box center [336, 253] width 31 height 15
checkbox input "false"
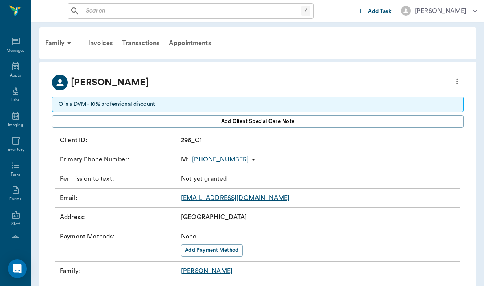
checkbox input "true"
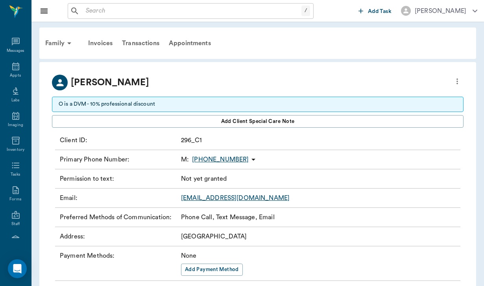
click at [215, 200] on link "[EMAIL_ADDRESS][DOMAIN_NAME]" at bounding box center [235, 198] width 109 height 6
click at [108, 44] on div "Invoices" at bounding box center [100, 43] width 34 height 19
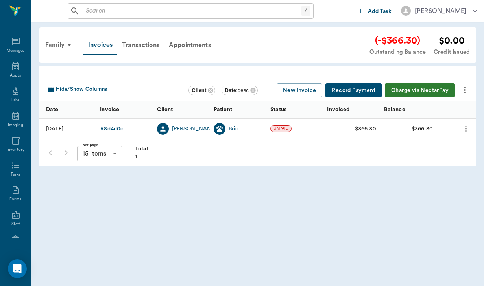
click at [119, 126] on div "# 8d4d0c" at bounding box center [111, 129] width 23 height 8
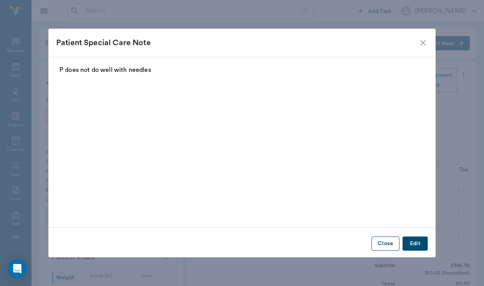
click at [383, 243] on button "Close" at bounding box center [385, 244] width 28 height 15
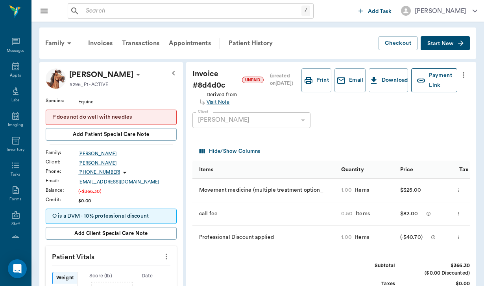
click at [434, 87] on button "Payment Link" at bounding box center [434, 80] width 46 height 24
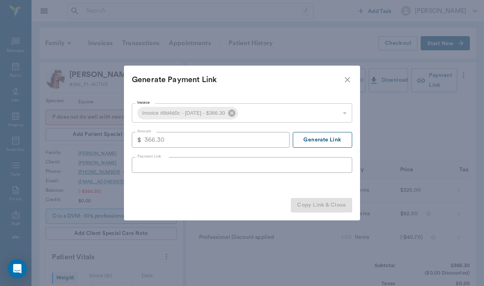
click at [325, 144] on button "Generate Link" at bounding box center [322, 140] width 59 height 16
type input "[URL][DOMAIN_NAME]"
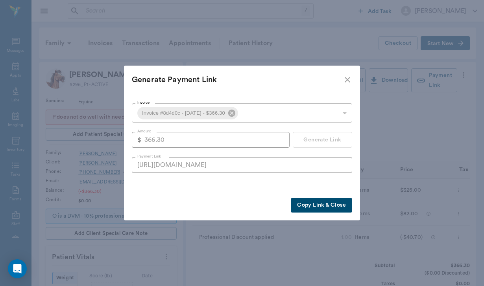
click at [312, 209] on button "Copy Link & Close" at bounding box center [321, 205] width 61 height 15
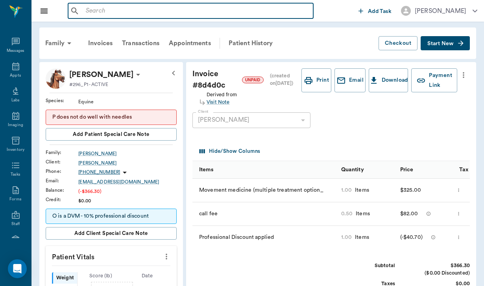
click at [94, 7] on input "text" at bounding box center [196, 11] width 227 height 11
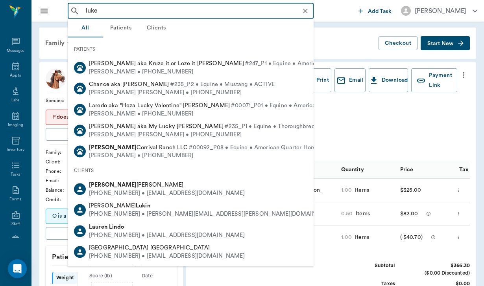
type input "[PERSON_NAME]"
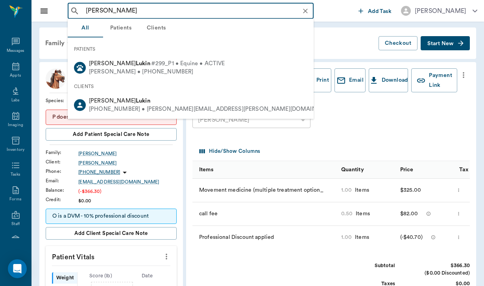
click at [112, 93] on div "CLIENTS" at bounding box center [191, 86] width 246 height 17
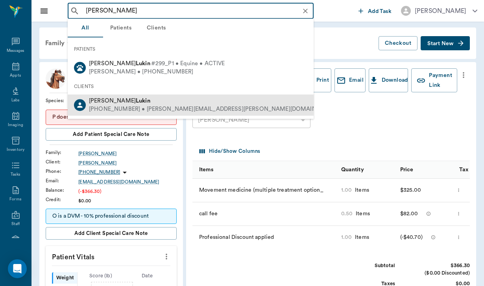
click at [136, 103] on b "Lukin" at bounding box center [143, 101] width 15 height 6
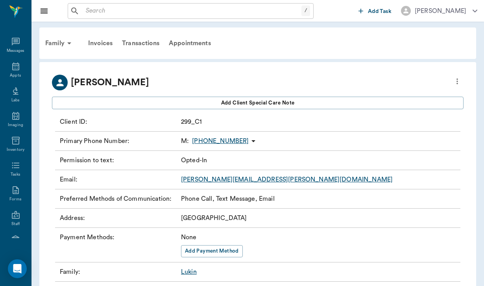
click at [454, 85] on icon "more" at bounding box center [457, 81] width 9 height 9
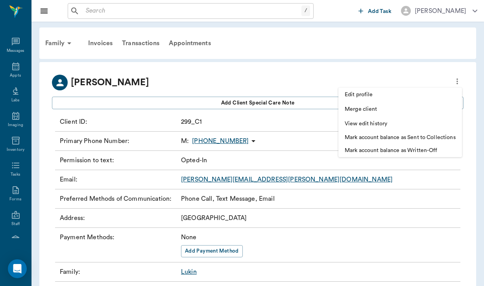
click at [308, 72] on div at bounding box center [242, 143] width 484 height 286
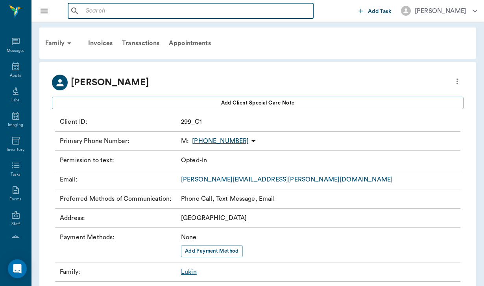
click at [91, 9] on input "text" at bounding box center [196, 11] width 227 height 11
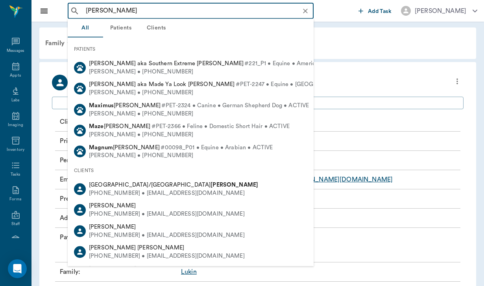
type input "[PERSON_NAME]"
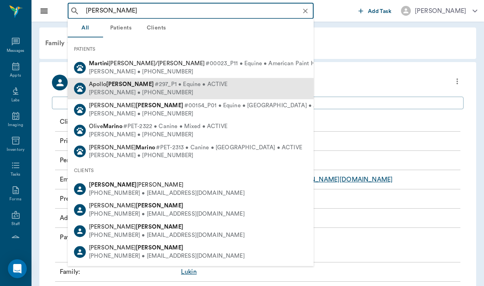
click at [118, 81] on b "[PERSON_NAME]" at bounding box center [130, 84] width 48 height 6
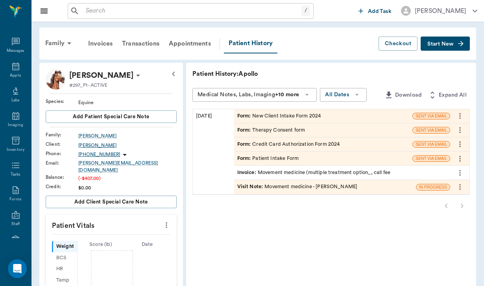
click at [103, 146] on div "[PERSON_NAME]" at bounding box center [127, 145] width 98 height 7
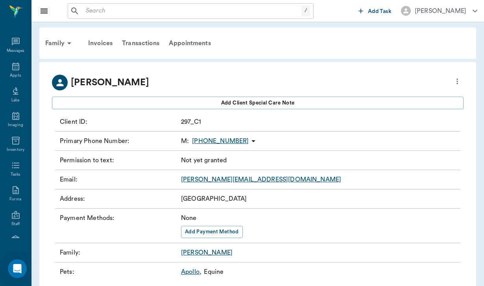
click at [455, 82] on icon "more" at bounding box center [457, 81] width 9 height 9
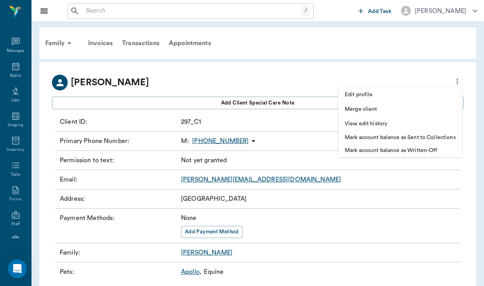
click at [394, 100] on li "Edit profile" at bounding box center [400, 95] width 124 height 15
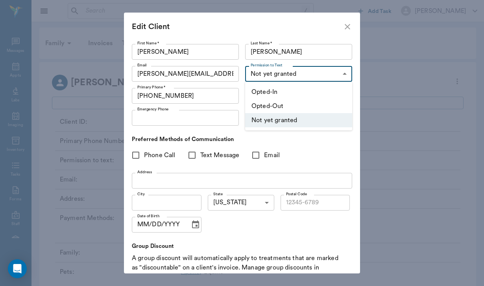
click at [270, 73] on body "/ ​ Add Task [PERSON_NAME] Nectar Messages Appts Labs Imaging Inventory Tasks F…" at bounding box center [242, 153] width 484 height 307
click at [270, 90] on li "Opted-In" at bounding box center [298, 92] width 107 height 14
type input "OPT_IN"
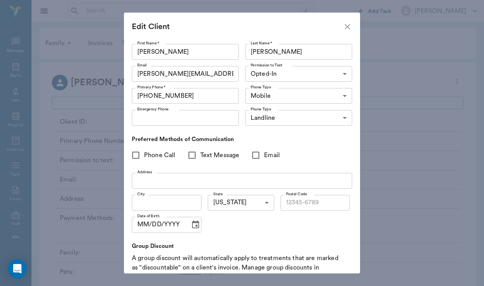
click at [142, 158] on input "Phone Call" at bounding box center [135, 155] width 17 height 17
checkbox input "true"
click at [198, 157] on input "Text Message" at bounding box center [192, 155] width 17 height 17
checkbox input "true"
click at [252, 147] on input "Email" at bounding box center [256, 155] width 17 height 17
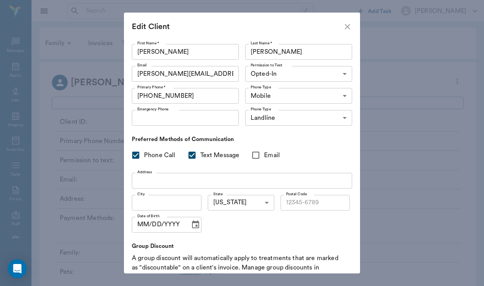
checkbox input "true"
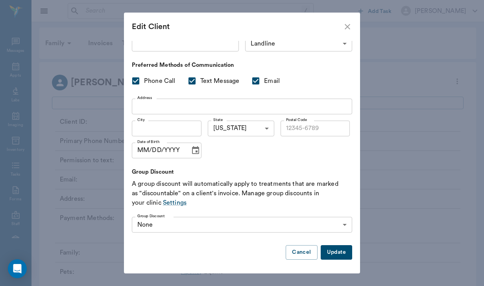
scroll to position [74, 0]
click at [336, 253] on button "Update" at bounding box center [336, 253] width 31 height 15
type input "UNKNOWN"
checkbox input "false"
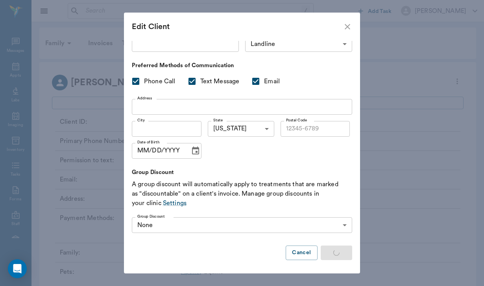
checkbox input "false"
type input "OPT_IN"
checkbox input "true"
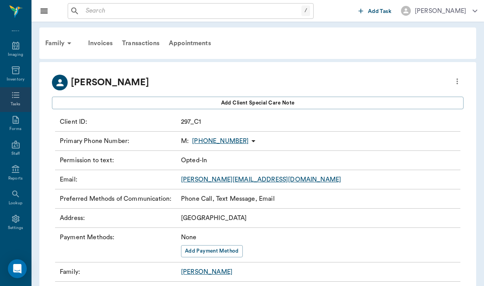
scroll to position [72, 0]
click at [10, 187] on div "Lookup" at bounding box center [15, 199] width 31 height 25
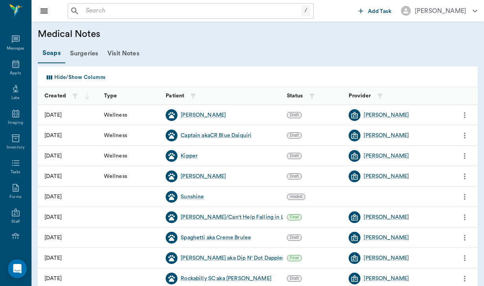
scroll to position [72, 0]
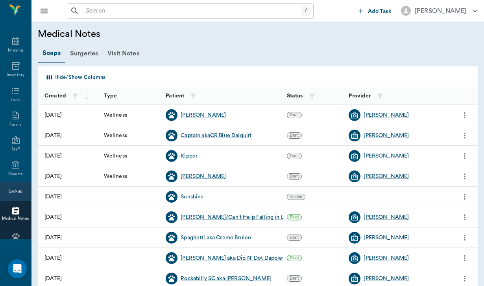
click at [78, 4] on div "/ ​" at bounding box center [191, 11] width 246 height 16
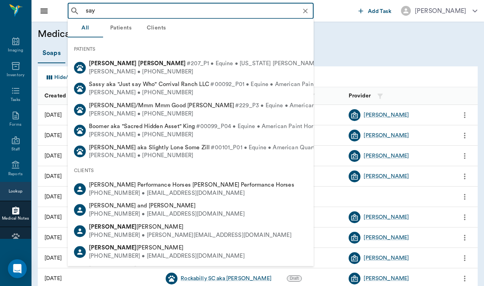
type input "[PERSON_NAME]"
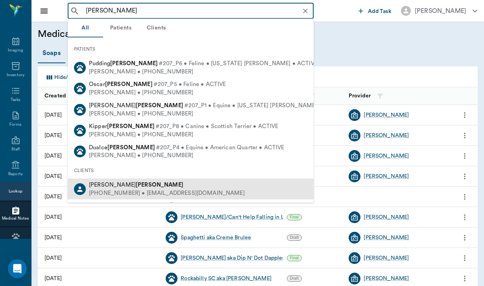
click at [121, 181] on div "[PERSON_NAME]" at bounding box center [167, 185] width 156 height 8
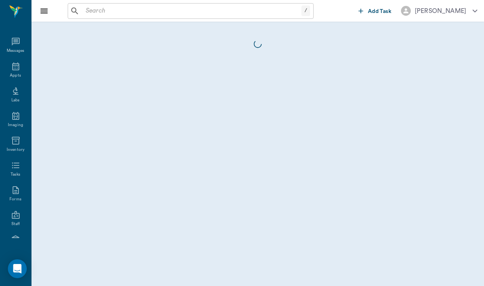
scroll to position [72, 0]
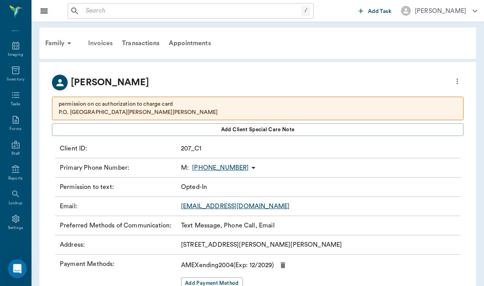
click at [101, 41] on div "Invoices" at bounding box center [100, 43] width 34 height 19
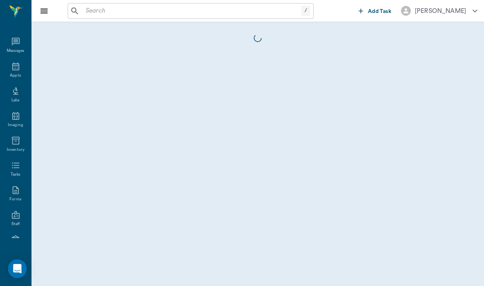
scroll to position [72, 0]
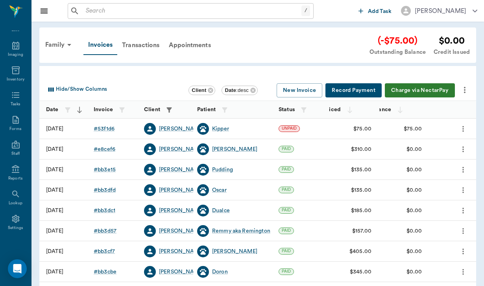
click at [416, 87] on button "Charge via NectarPay" at bounding box center [420, 90] width 70 height 15
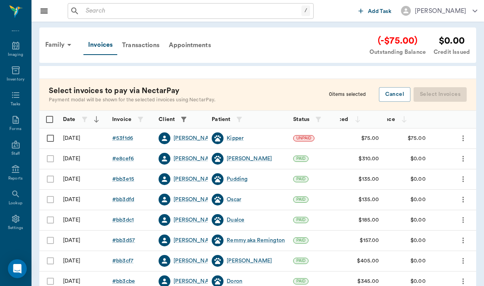
click at [48, 141] on input "Select row" at bounding box center [50, 138] width 17 height 17
checkbox input "false"
checkbox input "true"
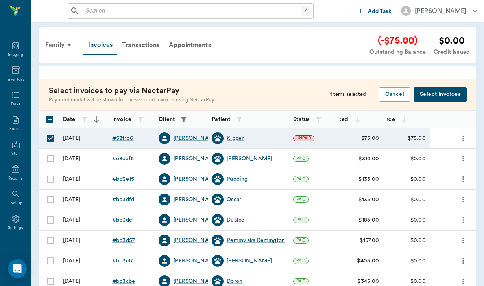
click at [443, 96] on button "Select Invoices" at bounding box center [440, 94] width 53 height 15
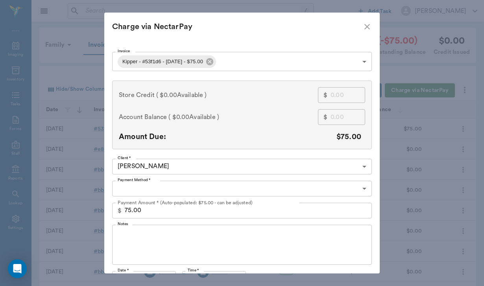
type input "CREDIT_CARDS_ON_FILE"
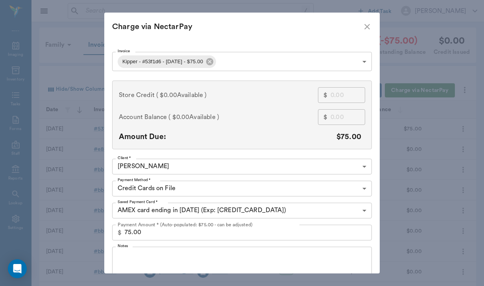
click at [155, 249] on div "x Notes" at bounding box center [242, 267] width 260 height 40
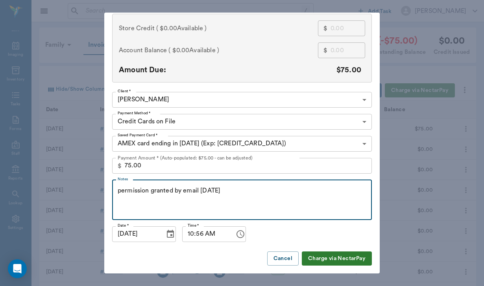
scroll to position [67, 0]
type textarea "permission granted by email [DATE]"
click at [337, 259] on button "Charge via NectarPay" at bounding box center [337, 259] width 70 height 15
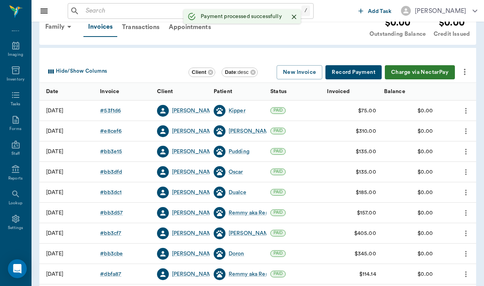
scroll to position [14, 0]
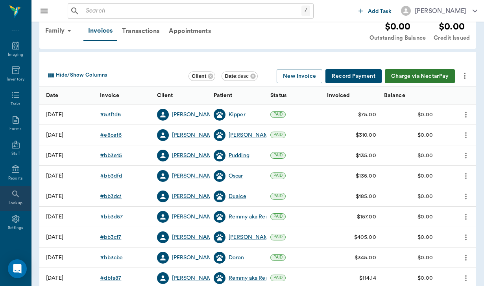
click at [17, 201] on div "Lookup" at bounding box center [16, 204] width 14 height 6
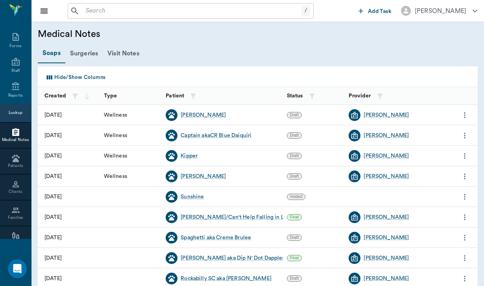
scroll to position [154, 0]
click at [17, 212] on icon at bounding box center [15, 207] width 9 height 9
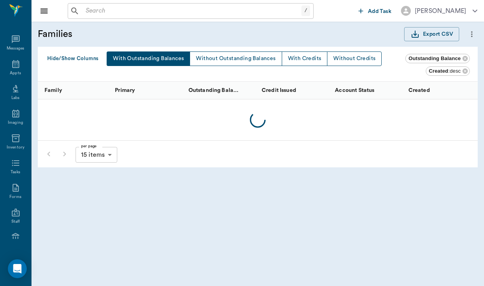
scroll to position [154, 0]
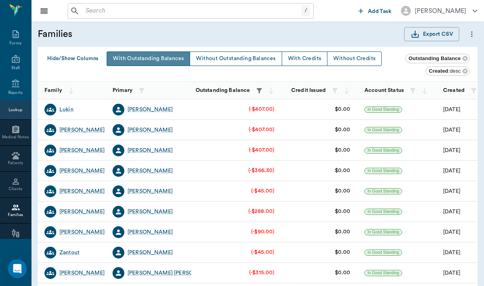
click at [146, 60] on button "With Outstanding Balances" at bounding box center [148, 59] width 83 height 15
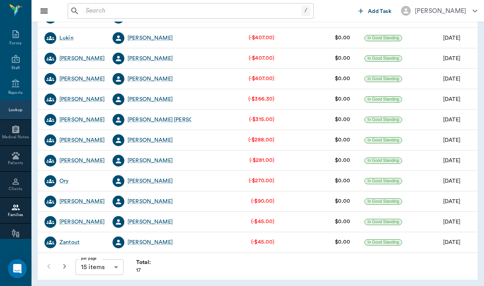
scroll to position [153, 0]
click at [122, 261] on body "/ ​ Add Task [PERSON_NAME] Nectar Messages Appts Labs Imaging Inventory Tasks F…" at bounding box center [242, 67] width 484 height 440
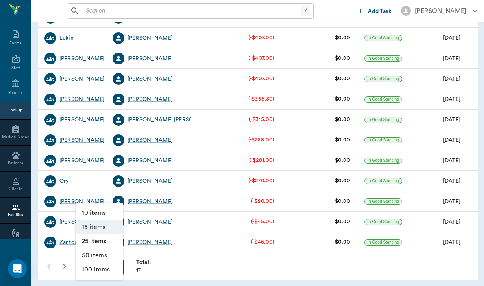
click at [112, 235] on li "25 items" at bounding box center [100, 242] width 48 height 14
type input "25"
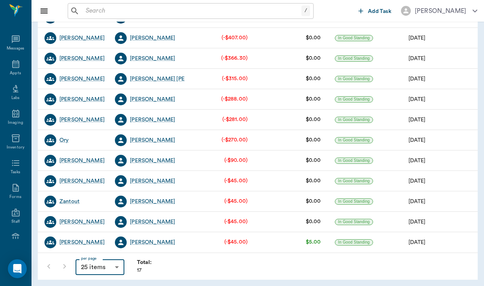
scroll to position [173, 0]
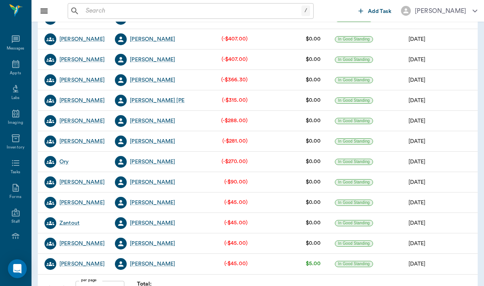
click at [278, 111] on div "$0.00" at bounding box center [294, 101] width 73 height 20
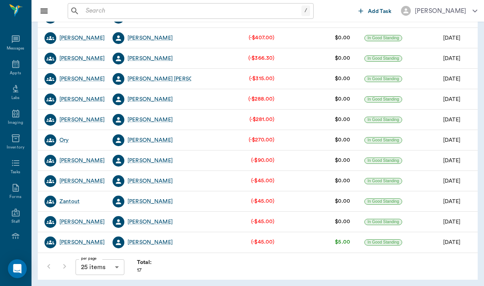
scroll to position [194, 0]
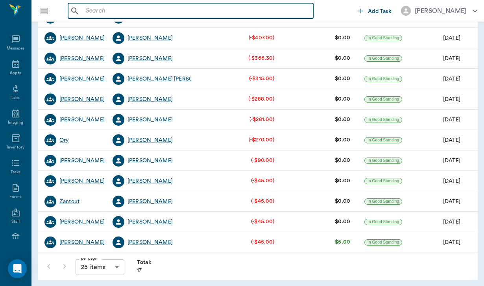
click at [90, 9] on input "text" at bounding box center [196, 11] width 227 height 11
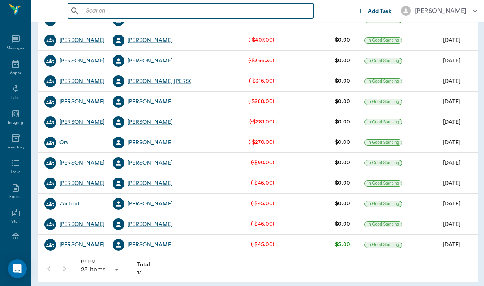
scroll to position [189, 0]
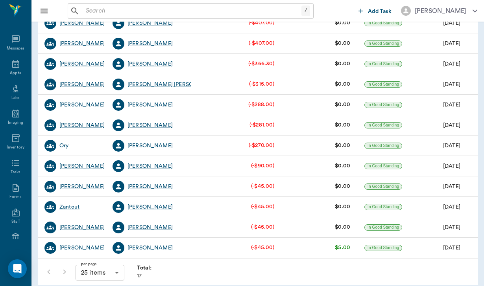
click at [157, 105] on div "[PERSON_NAME]" at bounding box center [149, 105] width 45 height 8
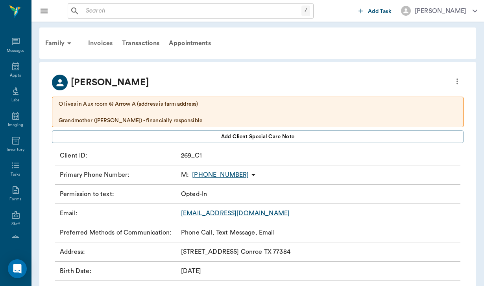
click at [104, 42] on div "Invoices" at bounding box center [100, 43] width 34 height 19
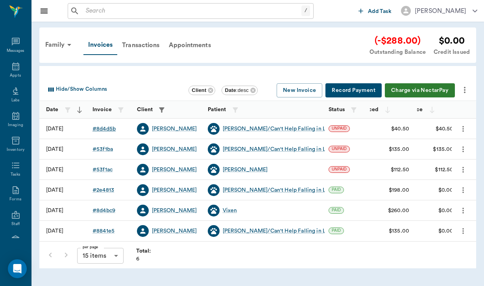
click at [107, 128] on div "# 8d4d5b" at bounding box center [103, 129] width 23 height 8
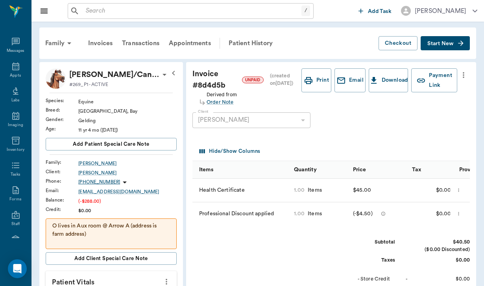
click at [94, 13] on input "text" at bounding box center [192, 11] width 219 height 11
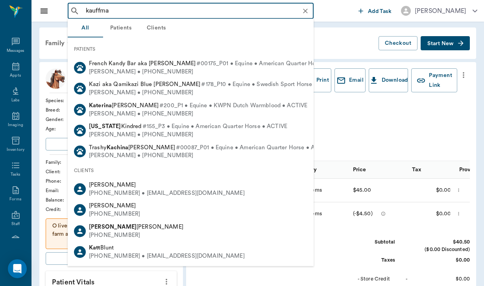
type input "[PERSON_NAME]"
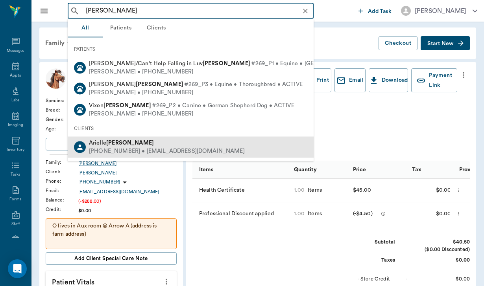
click at [121, 153] on div "[PHONE_NUMBER] • [EMAIL_ADDRESS][DOMAIN_NAME]" at bounding box center [167, 151] width 156 height 8
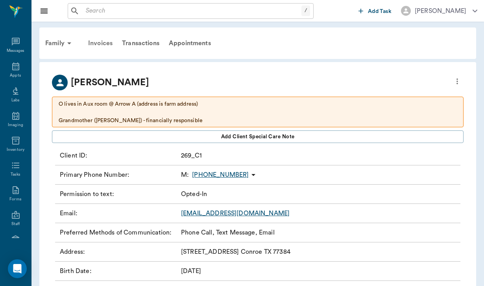
click at [102, 44] on div "Invoices" at bounding box center [100, 43] width 34 height 19
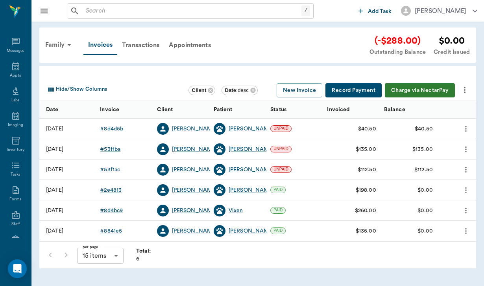
click at [466, 90] on icon "more" at bounding box center [464, 89] width 9 height 9
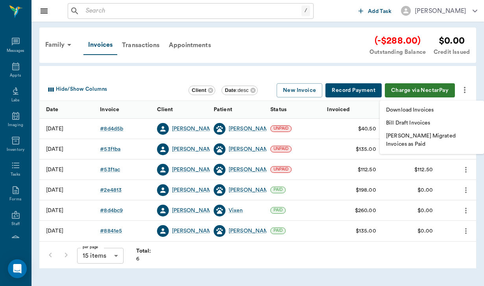
click at [434, 113] on p "Download Invoices" at bounding box center [410, 110] width 48 height 8
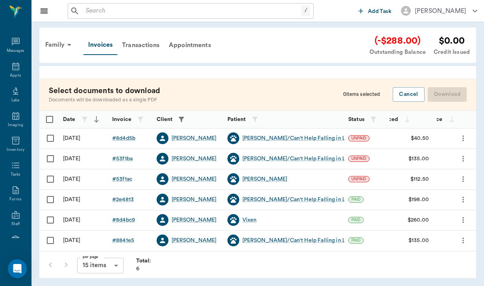
click at [50, 137] on input "Select row" at bounding box center [50, 138] width 17 height 17
checkbox input "false"
checkbox input "true"
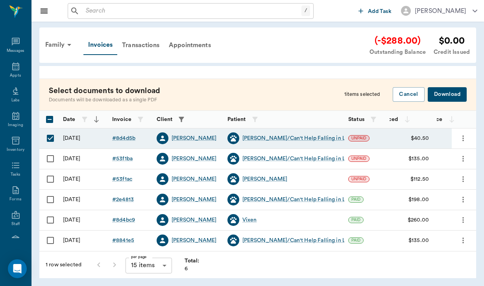
click at [52, 160] on input "Select row" at bounding box center [50, 159] width 17 height 17
checkbox input "true"
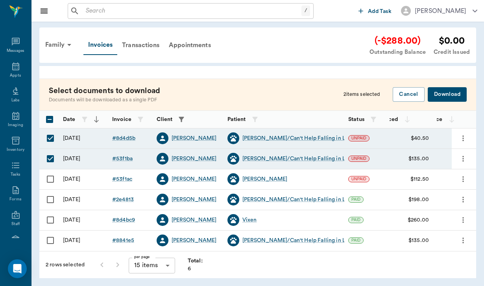
click at [53, 179] on input "Select row" at bounding box center [50, 179] width 17 height 17
checkbox input "true"
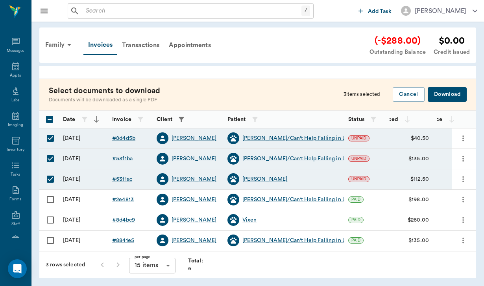
click at [439, 98] on button "Download" at bounding box center [447, 94] width 39 height 15
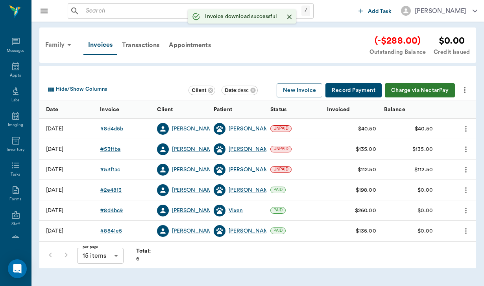
click at [55, 46] on div "Family" at bounding box center [60, 44] width 38 height 19
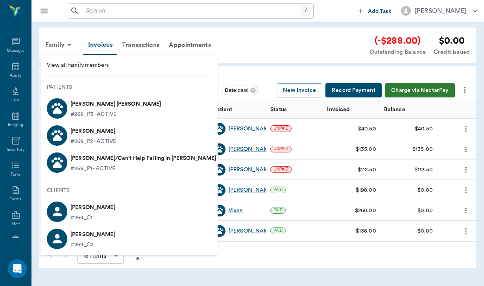
click at [90, 13] on div at bounding box center [242, 143] width 484 height 286
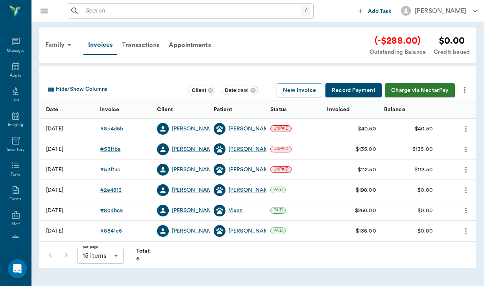
click at [90, 13] on input "text" at bounding box center [192, 11] width 219 height 11
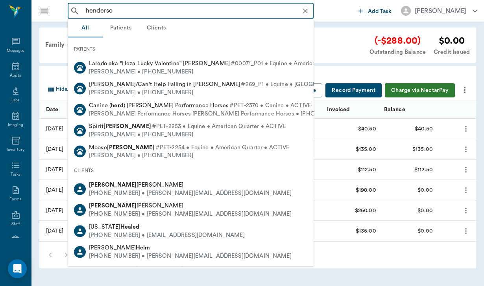
type input "[PERSON_NAME]"
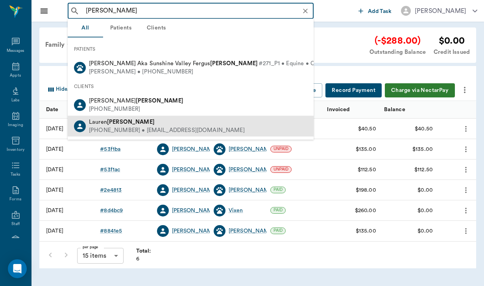
click at [122, 123] on b "[PERSON_NAME]" at bounding box center [131, 122] width 48 height 6
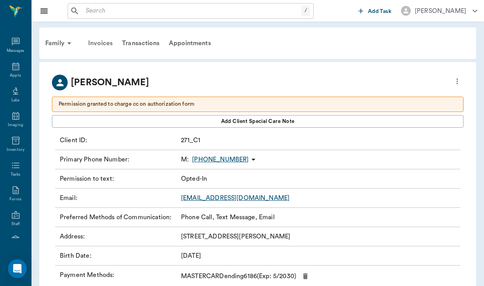
click at [106, 42] on div "Invoices" at bounding box center [100, 43] width 34 height 19
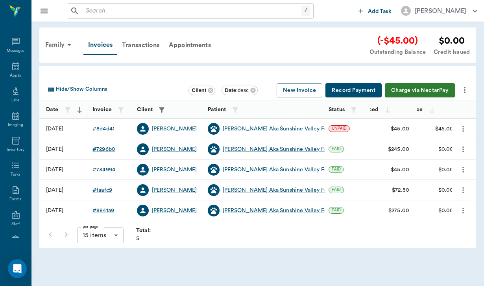
click at [437, 91] on button "Charge via NectarPay" at bounding box center [420, 90] width 70 height 15
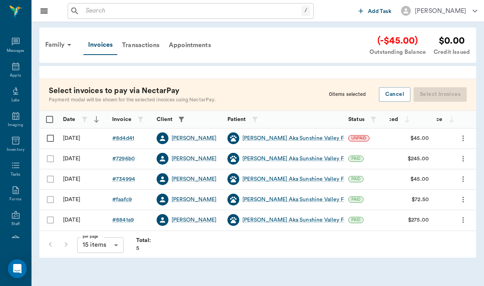
click at [52, 137] on input "Select row" at bounding box center [50, 138] width 17 height 17
checkbox input "false"
checkbox input "true"
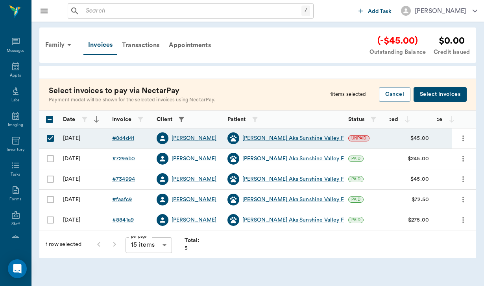
click at [451, 91] on button "Select Invoices" at bounding box center [440, 94] width 53 height 15
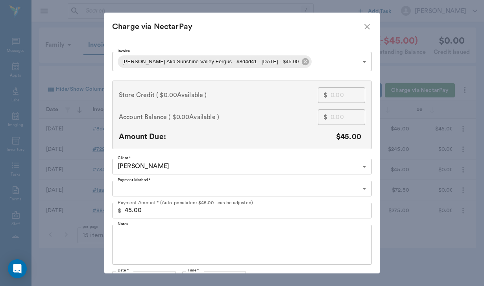
type input "CREDIT_CARDS_ON_FILE"
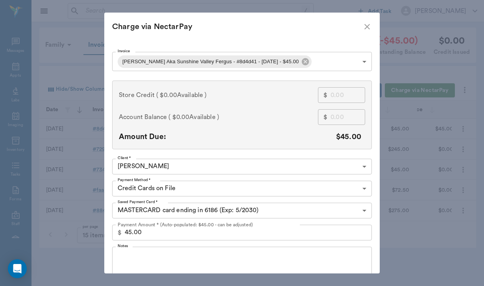
click at [150, 259] on textarea "Notes" at bounding box center [242, 266] width 249 height 27
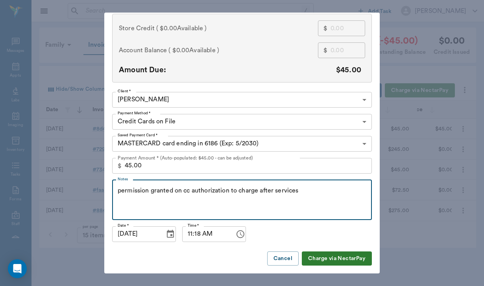
scroll to position [67, 0]
type textarea "permission granted on cc authorization to charge after services"
click at [321, 259] on button "Charge via NectarPay" at bounding box center [337, 259] width 70 height 15
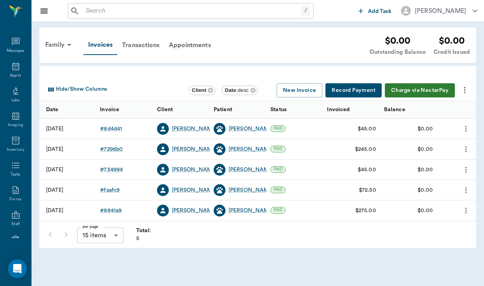
click at [463, 94] on button "more" at bounding box center [464, 89] width 13 height 13
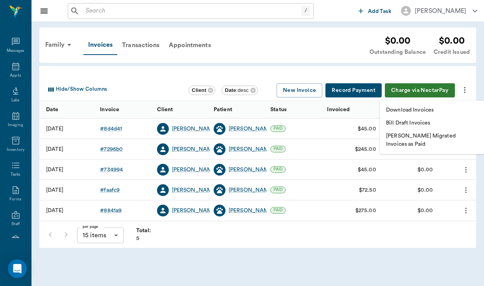
click at [438, 109] on li "Download Invoices" at bounding box center [432, 110] width 104 height 13
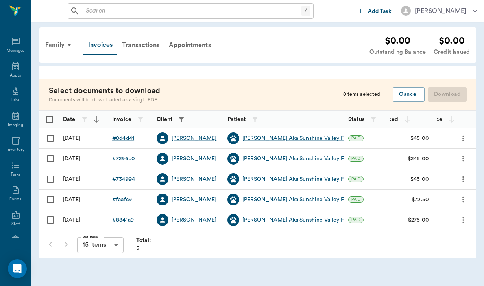
click at [48, 136] on input "Select row" at bounding box center [50, 138] width 17 height 17
checkbox input "false"
checkbox input "true"
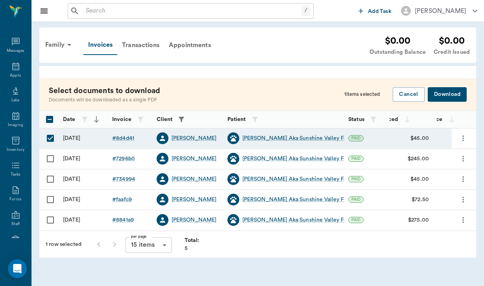
click at [451, 94] on button "Download" at bounding box center [447, 94] width 39 height 15
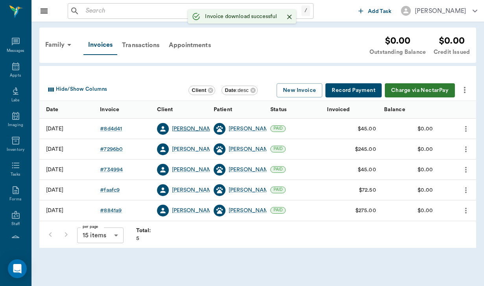
click at [182, 130] on div "[PERSON_NAME]" at bounding box center [194, 129] width 45 height 8
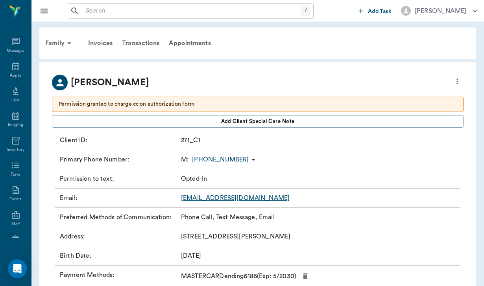
click at [225, 198] on link "[EMAIL_ADDRESS][DOMAIN_NAME]" at bounding box center [235, 198] width 109 height 6
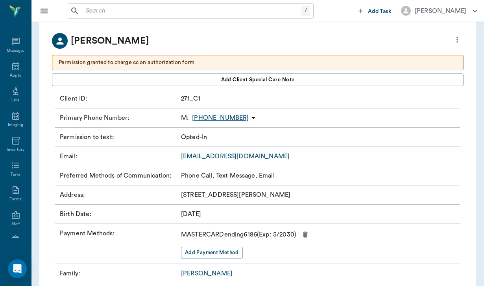
scroll to position [55, 0]
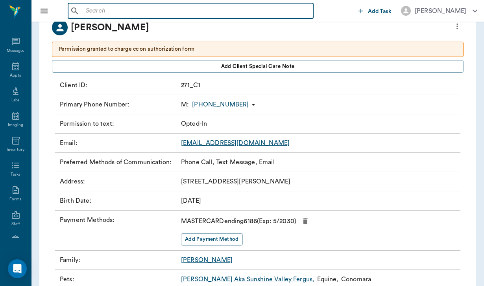
click at [91, 10] on input "text" at bounding box center [196, 11] width 227 height 11
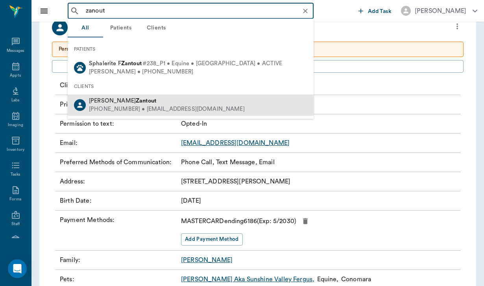
click at [107, 108] on div "[PHONE_NUMBER] • [EMAIL_ADDRESS][DOMAIN_NAME]" at bounding box center [167, 109] width 156 height 8
type input "zanout"
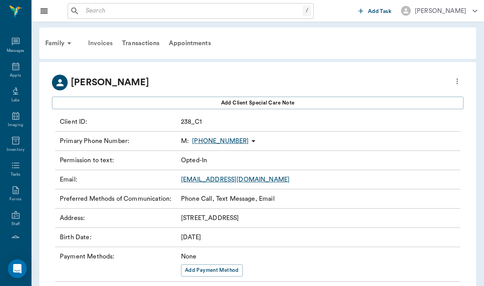
click at [103, 44] on div "Invoices" at bounding box center [100, 43] width 34 height 19
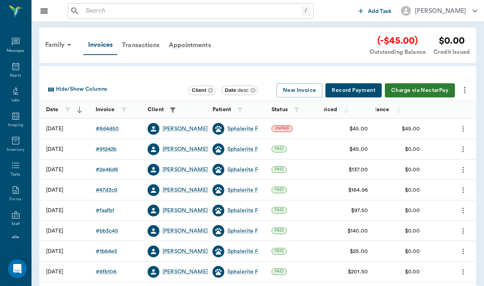
click at [465, 89] on icon "more" at bounding box center [465, 90] width 2 height 6
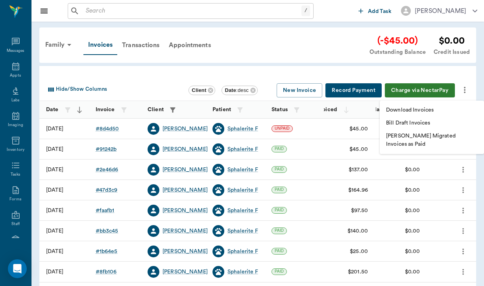
click at [427, 111] on p "Download Invoices" at bounding box center [410, 110] width 48 height 8
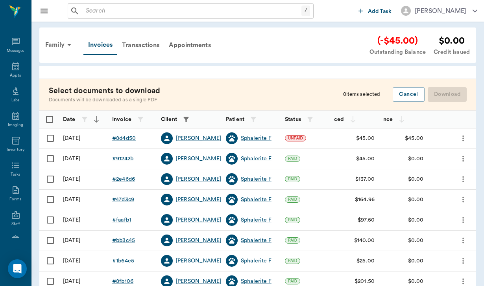
click at [54, 139] on input "Select row" at bounding box center [50, 138] width 17 height 17
checkbox input "false"
checkbox input "true"
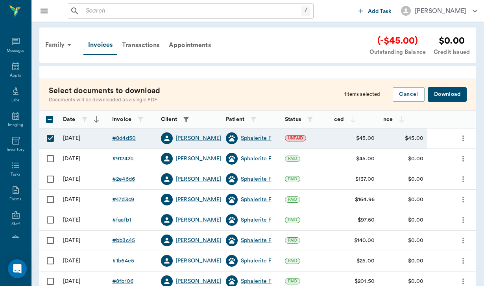
click at [444, 90] on button "Download" at bounding box center [447, 94] width 39 height 15
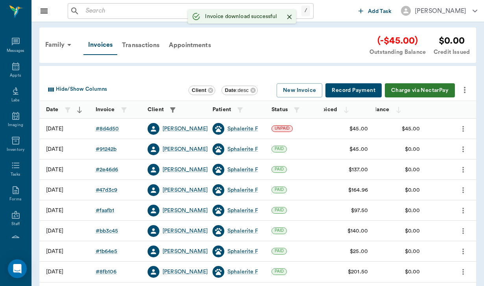
click at [303, 45] on div "Family Invoices Transactions Appointments (-$45.00) Outstanding Balance $0.00 C…" at bounding box center [255, 45] width 429 height 23
click at [191, 131] on div "[PERSON_NAME]" at bounding box center [185, 129] width 45 height 8
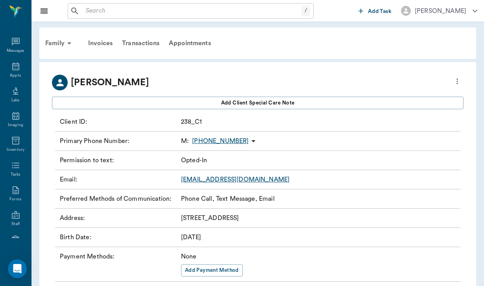
click at [230, 180] on link "[EMAIL_ADDRESS][DOMAIN_NAME]" at bounding box center [235, 180] width 109 height 6
click at [103, 41] on div "Invoices" at bounding box center [100, 43] width 34 height 19
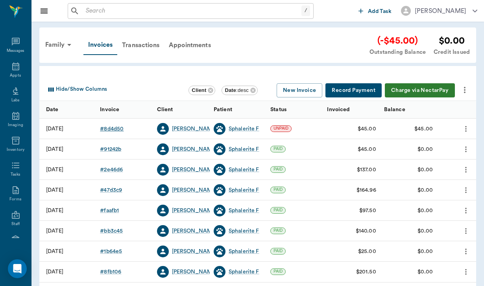
click at [109, 128] on div "# 8d4d50" at bounding box center [112, 129] width 24 height 8
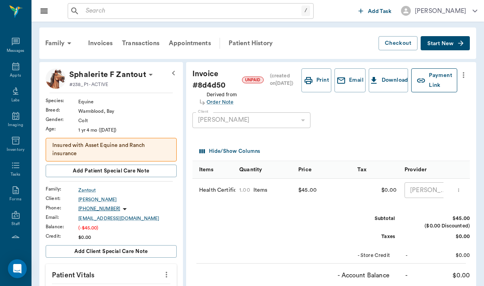
click at [436, 79] on button "Payment Link" at bounding box center [434, 80] width 46 height 24
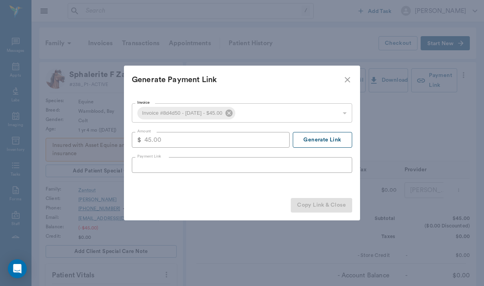
click at [331, 140] on button "Generate Link" at bounding box center [322, 140] width 59 height 16
type input "[URL][DOMAIN_NAME]"
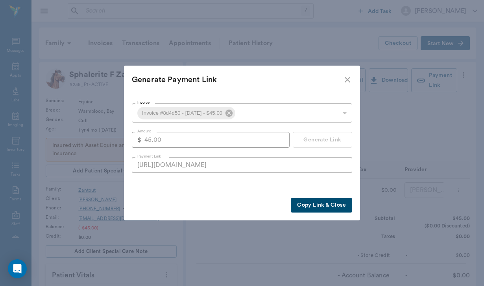
click at [313, 205] on button "Copy Link & Close" at bounding box center [321, 205] width 61 height 15
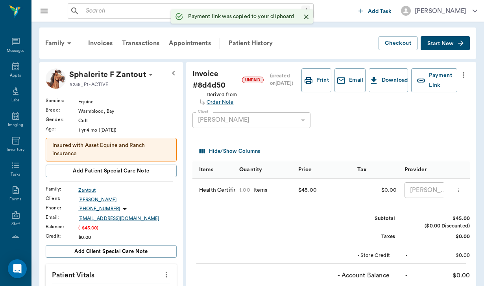
click at [91, 9] on input "text" at bounding box center [192, 11] width 219 height 11
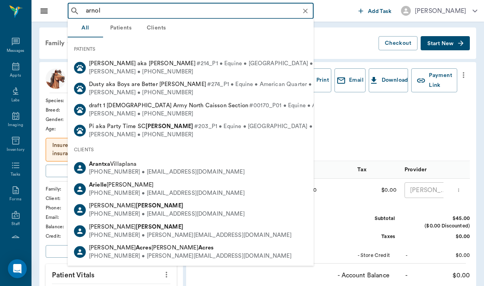
type input "[PERSON_NAME]"
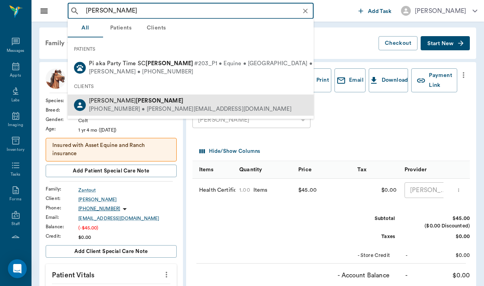
click at [111, 108] on div "[PHONE_NUMBER] • [PERSON_NAME][EMAIL_ADDRESS][DOMAIN_NAME]" at bounding box center [190, 109] width 203 height 8
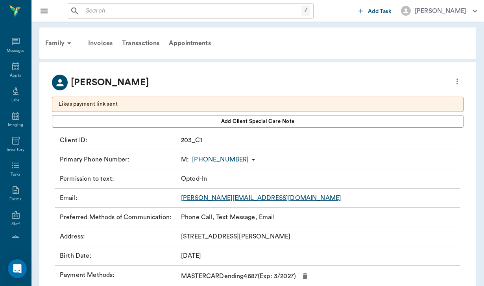
click at [107, 41] on div "Invoices" at bounding box center [100, 43] width 34 height 19
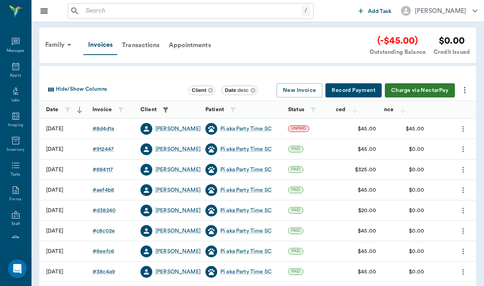
click at [467, 90] on icon "more" at bounding box center [464, 89] width 9 height 9
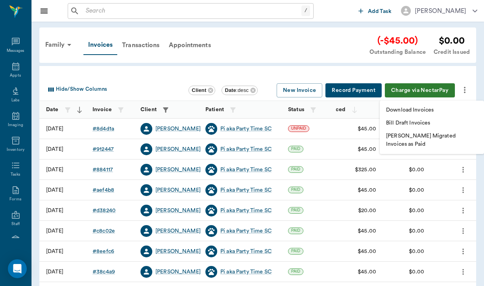
click at [424, 110] on p "Download Invoices" at bounding box center [410, 110] width 48 height 8
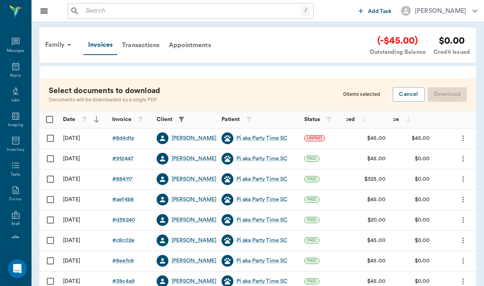
click at [47, 134] on input "Select row" at bounding box center [50, 138] width 17 height 17
checkbox input "false"
checkbox input "true"
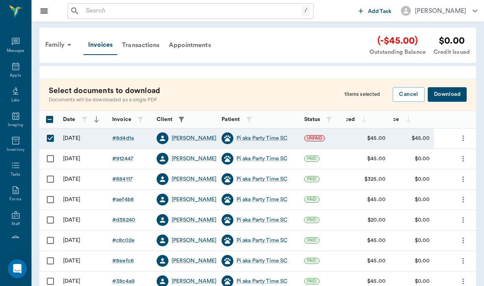
click at [447, 98] on button "Download" at bounding box center [447, 94] width 39 height 15
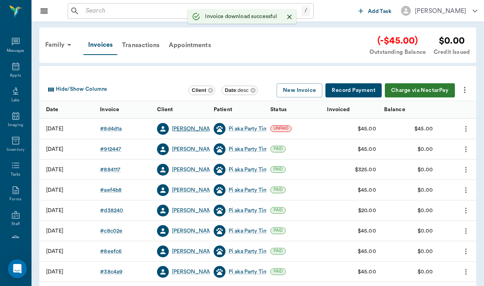
click at [188, 130] on div "[PERSON_NAME]" at bounding box center [194, 129] width 45 height 8
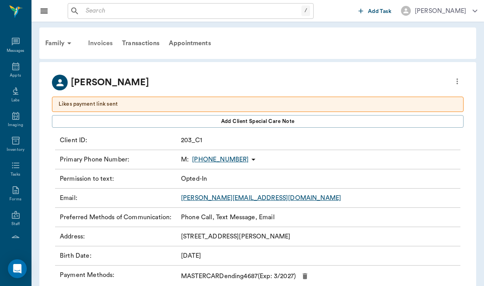
click at [105, 43] on div "Invoices" at bounding box center [100, 43] width 34 height 19
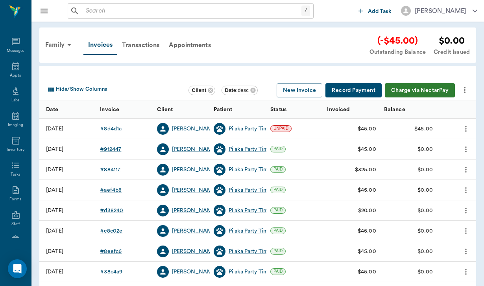
click at [104, 130] on div "# 8d4d1a" at bounding box center [111, 129] width 22 height 8
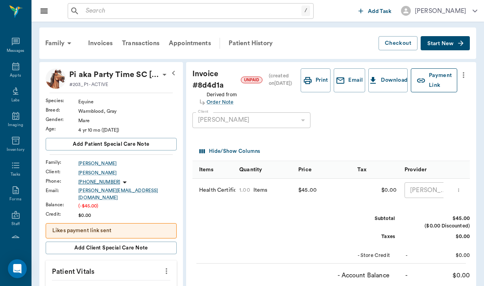
click at [432, 87] on button "Payment Link" at bounding box center [434, 80] width 46 height 24
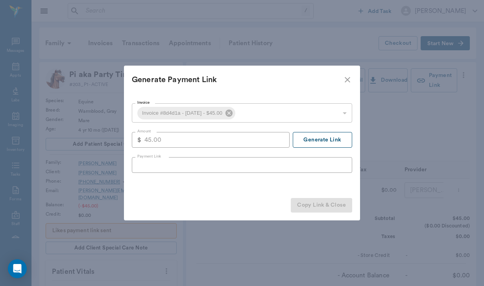
click at [332, 140] on button "Generate Link" at bounding box center [322, 140] width 59 height 16
type input "[URL][DOMAIN_NAME]"
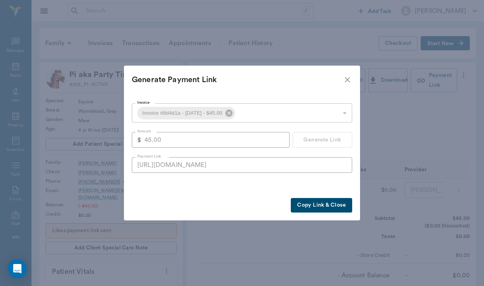
click at [310, 209] on button "Copy Link & Close" at bounding box center [321, 205] width 61 height 15
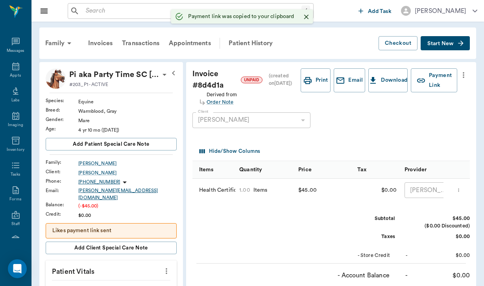
click at [94, 191] on div "[PERSON_NAME][EMAIL_ADDRESS][DOMAIN_NAME]" at bounding box center [127, 194] width 98 height 14
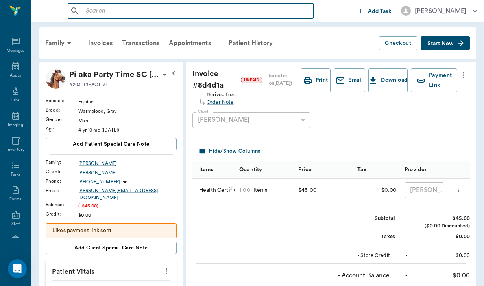
click at [101, 12] on input "text" at bounding box center [196, 11] width 227 height 11
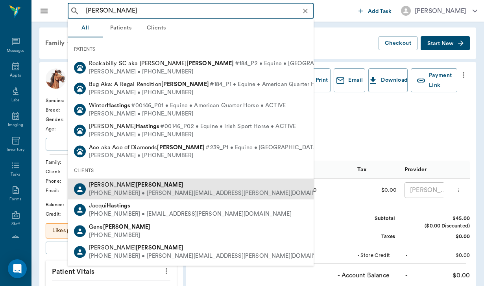
click at [92, 196] on div "[PERSON_NAME] [PHONE_NUMBER] • [PERSON_NAME][EMAIL_ADDRESS][PERSON_NAME][DOMAIN…" at bounding box center [191, 189] width 246 height 21
type input "[PERSON_NAME]"
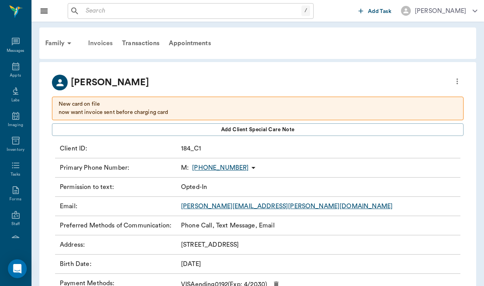
click at [104, 44] on div "Invoices" at bounding box center [100, 43] width 34 height 19
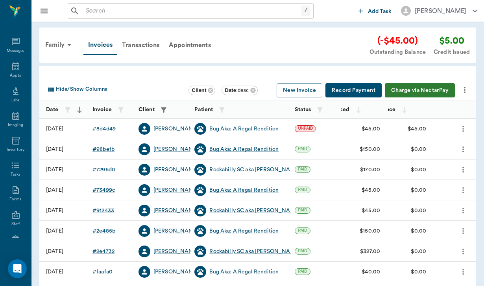
click at [464, 88] on icon "more" at bounding box center [464, 89] width 9 height 9
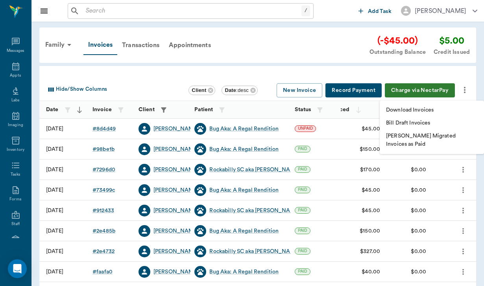
click at [426, 112] on p "Download Invoices" at bounding box center [410, 110] width 48 height 8
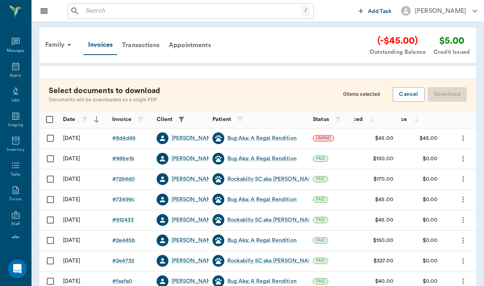
click at [52, 134] on input "Select row" at bounding box center [50, 138] width 17 height 17
checkbox input "false"
checkbox input "true"
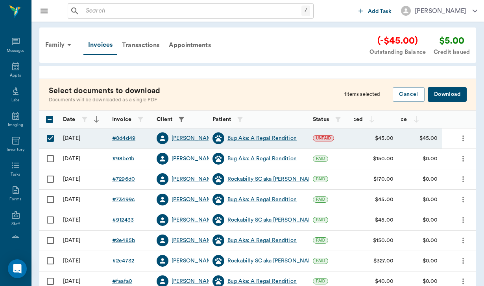
click at [444, 96] on button "Download" at bounding box center [447, 94] width 39 height 15
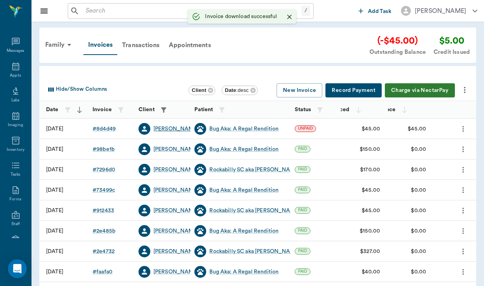
click at [175, 129] on div "[PERSON_NAME]" at bounding box center [175, 129] width 45 height 8
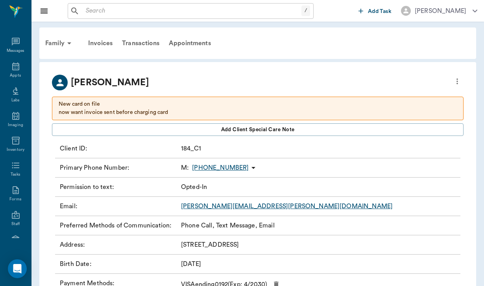
click at [243, 205] on link "[PERSON_NAME][EMAIL_ADDRESS][PERSON_NAME][DOMAIN_NAME]" at bounding box center [287, 206] width 212 height 6
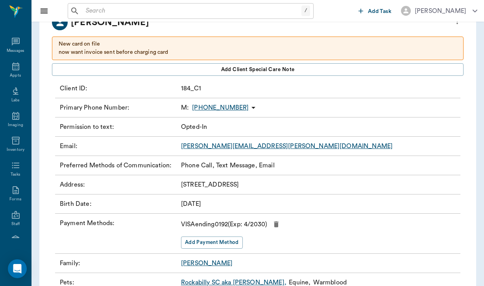
scroll to position [70, 0]
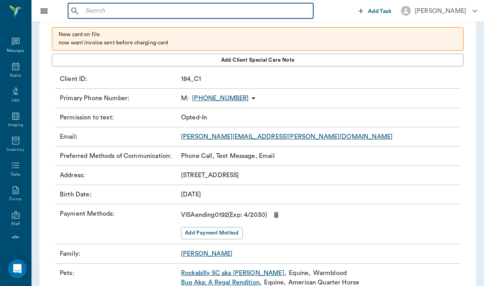
click at [100, 6] on input "text" at bounding box center [196, 11] width 227 height 11
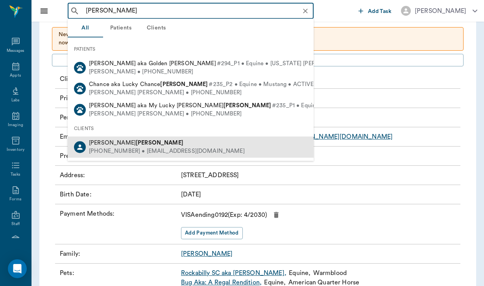
click at [117, 140] on span "[PERSON_NAME] [PERSON_NAME]" at bounding box center [136, 143] width 94 height 6
type input "[PERSON_NAME]"
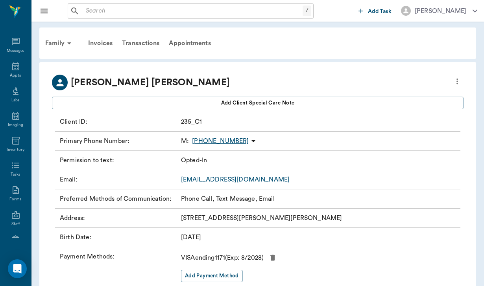
click at [197, 179] on link "[EMAIL_ADDRESS][DOMAIN_NAME]" at bounding box center [235, 180] width 109 height 6
click at [104, 42] on div "Invoices" at bounding box center [100, 43] width 34 height 19
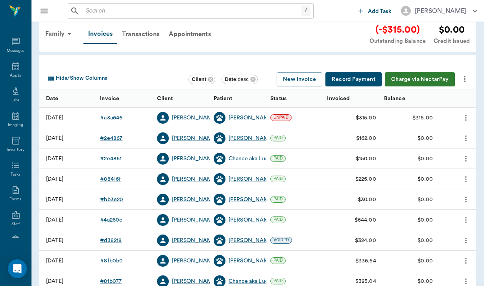
scroll to position [13, 0]
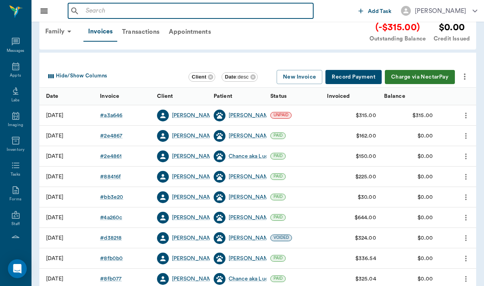
click at [83, 11] on input "text" at bounding box center [196, 11] width 227 height 11
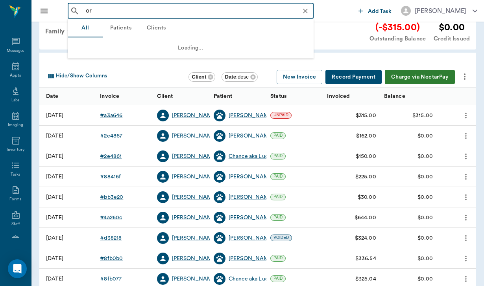
type input "ory"
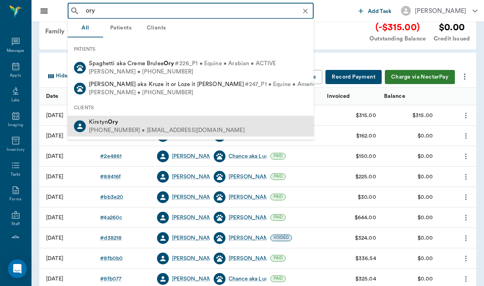
click at [104, 124] on span "[PERSON_NAME]" at bounding box center [104, 122] width 30 height 6
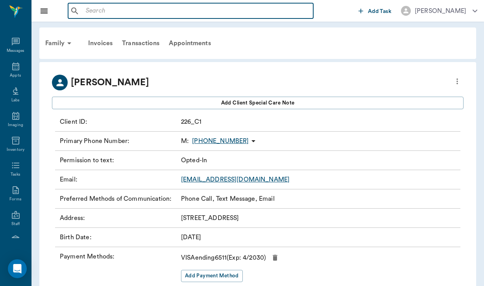
click at [91, 13] on input "text" at bounding box center [196, 11] width 227 height 11
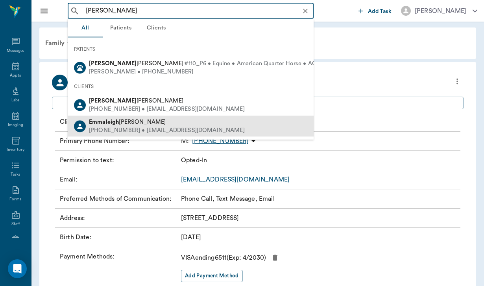
click at [121, 122] on span "[PERSON_NAME]" at bounding box center [127, 122] width 77 height 6
type input "[PERSON_NAME]"
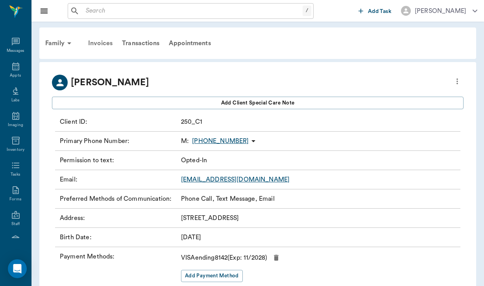
click at [102, 43] on div "Invoices" at bounding box center [100, 43] width 34 height 19
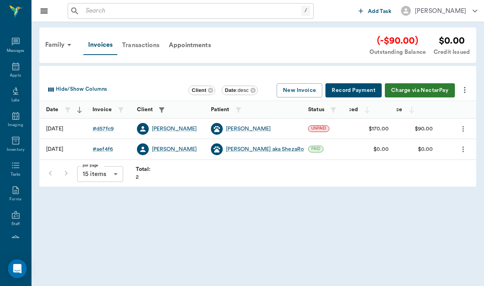
click at [140, 41] on div "Transactions" at bounding box center [140, 45] width 47 height 19
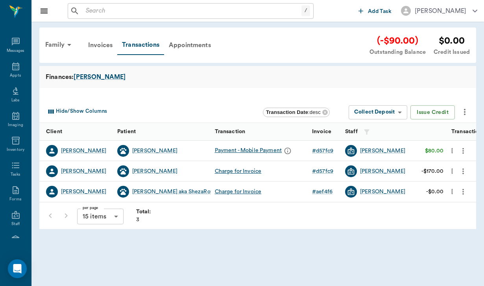
click at [261, 150] on div "Payment - Mobile Payment" at bounding box center [254, 151] width 79 height 12
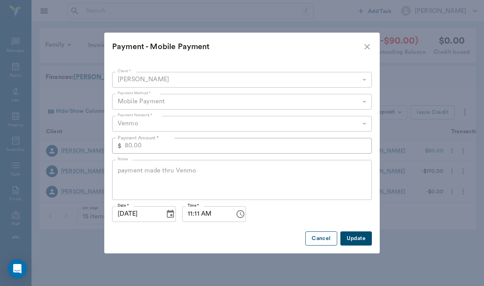
click at [314, 242] on button "Cancel" at bounding box center [320, 239] width 31 height 15
